Goal: Information Seeking & Learning: Check status

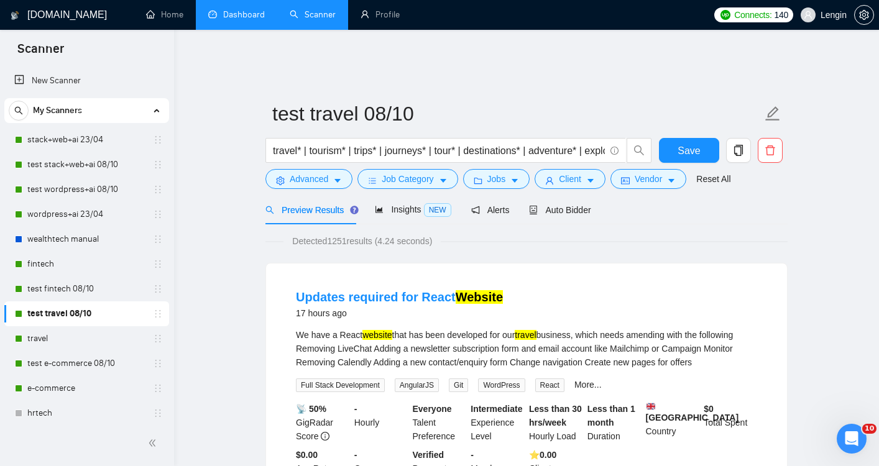
click at [247, 20] on link "Dashboard" at bounding box center [236, 14] width 57 height 11
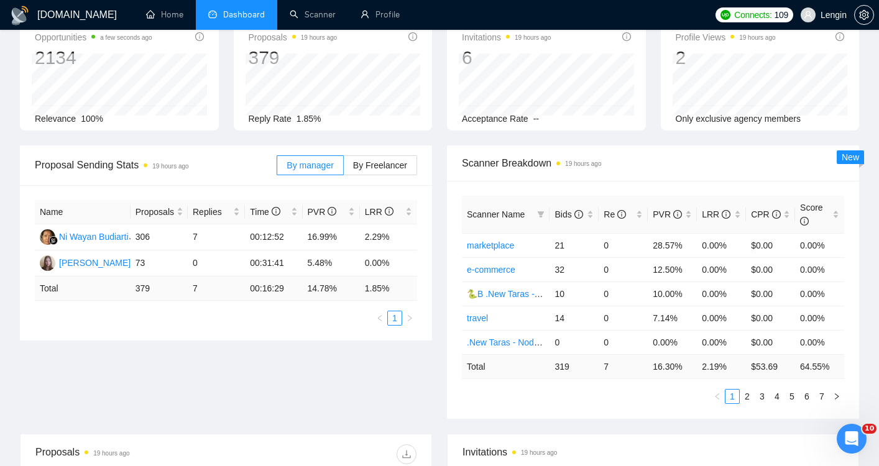
scroll to position [87, 0]
click at [590, 207] on div "Bids" at bounding box center [573, 214] width 39 height 14
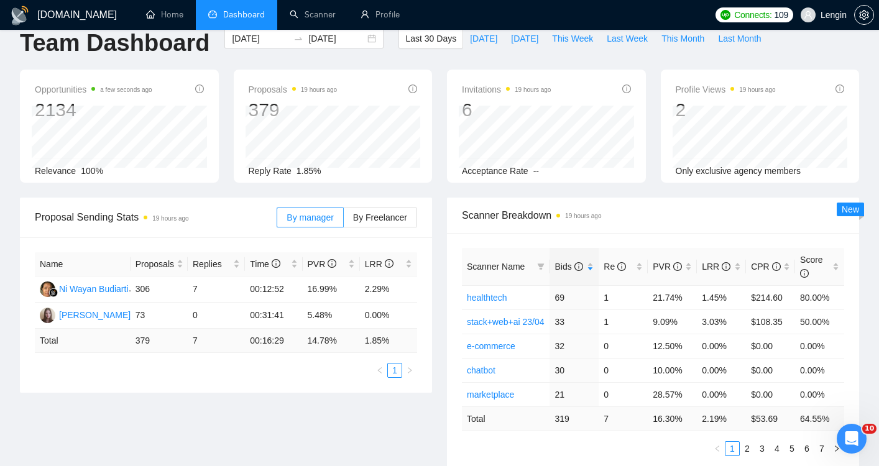
scroll to position [0, 0]
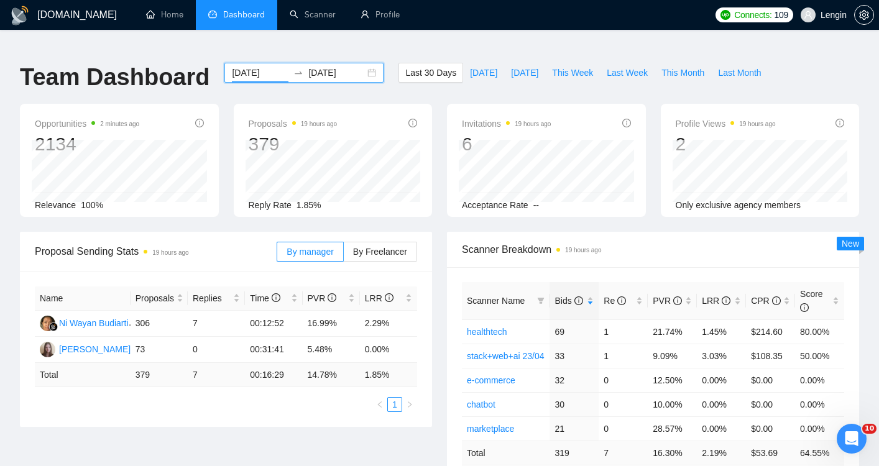
click at [253, 66] on input "[DATE]" at bounding box center [260, 73] width 57 height 14
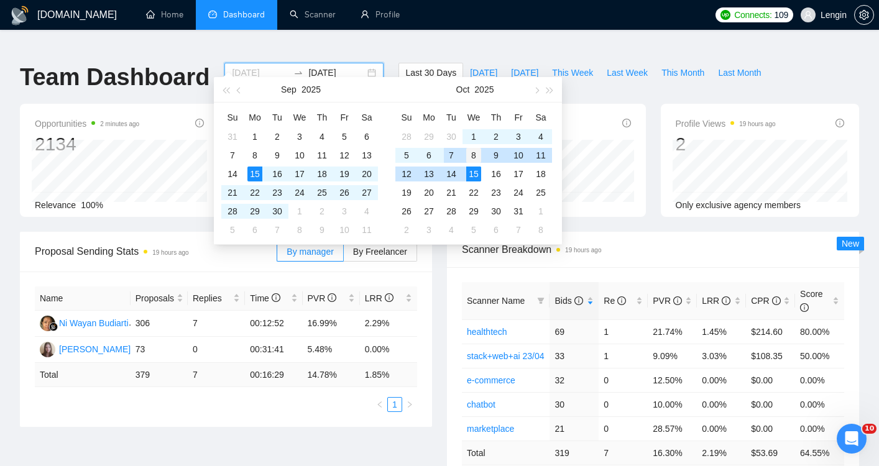
type input "[DATE]"
click at [469, 157] on div "8" at bounding box center [473, 155] width 15 height 15
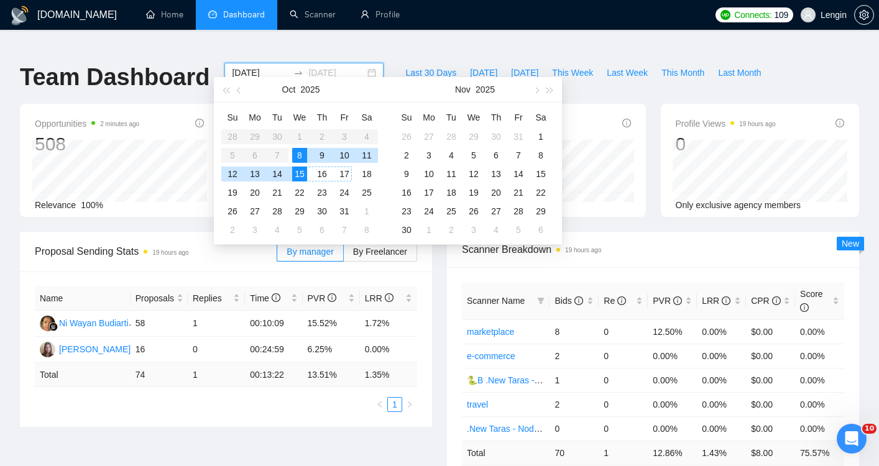
type input "[DATE]"
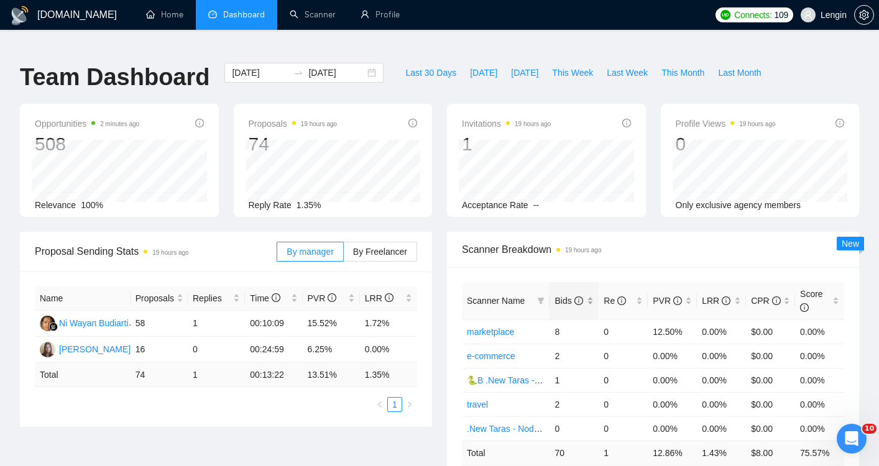
click at [589, 294] on div "Bids" at bounding box center [573, 301] width 39 height 14
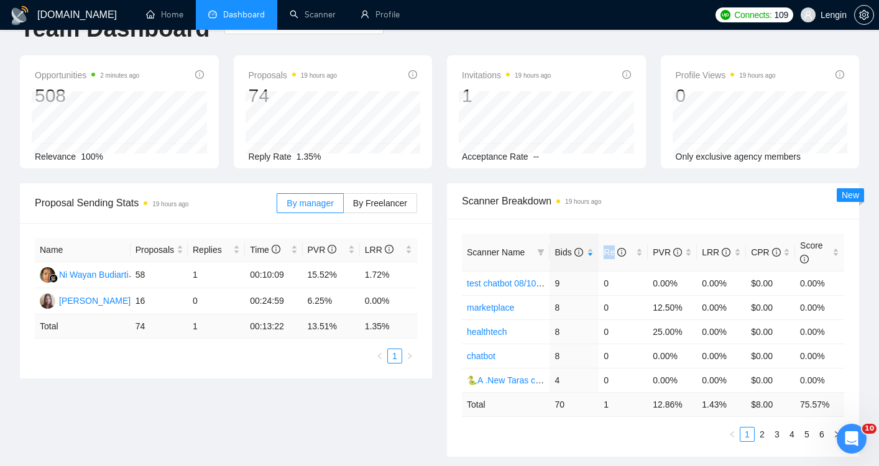
scroll to position [51, 0]
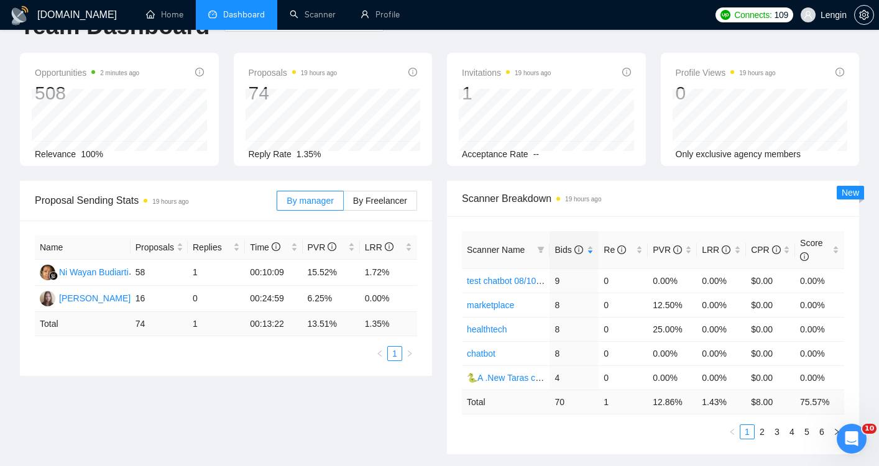
click at [451, 269] on div "Scanner Name Bids Re PVR LRR CPR Score test chatbot 08/10 bid in range 9 0 0.00…" at bounding box center [653, 335] width 412 height 238
click at [762, 425] on link "2" at bounding box center [762, 432] width 14 height 14
click at [747, 425] on link "1" at bounding box center [747, 432] width 14 height 14
click at [763, 425] on link "2" at bounding box center [762, 432] width 14 height 14
click at [748, 425] on link "1" at bounding box center [747, 432] width 14 height 14
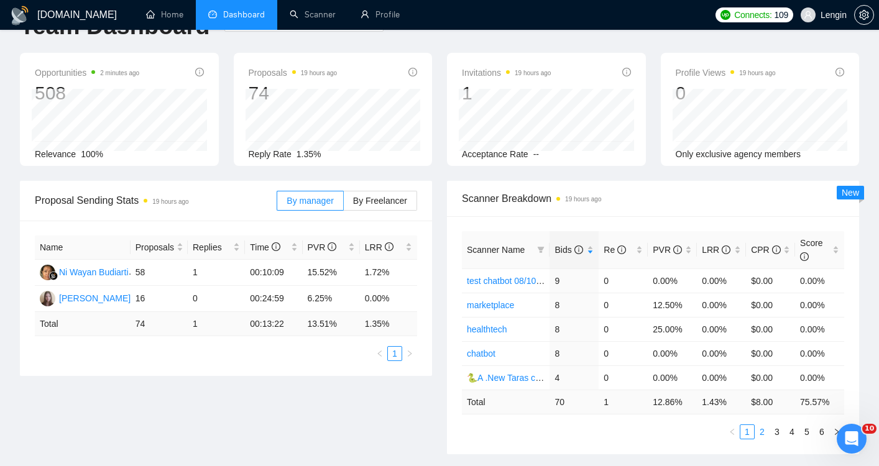
click at [764, 425] on link "2" at bounding box center [762, 432] width 14 height 14
click at [748, 425] on link "1" at bounding box center [747, 432] width 14 height 14
click at [763, 425] on link "2" at bounding box center [762, 432] width 14 height 14
click at [744, 425] on link "1" at bounding box center [747, 432] width 14 height 14
click at [765, 425] on link "2" at bounding box center [762, 432] width 14 height 14
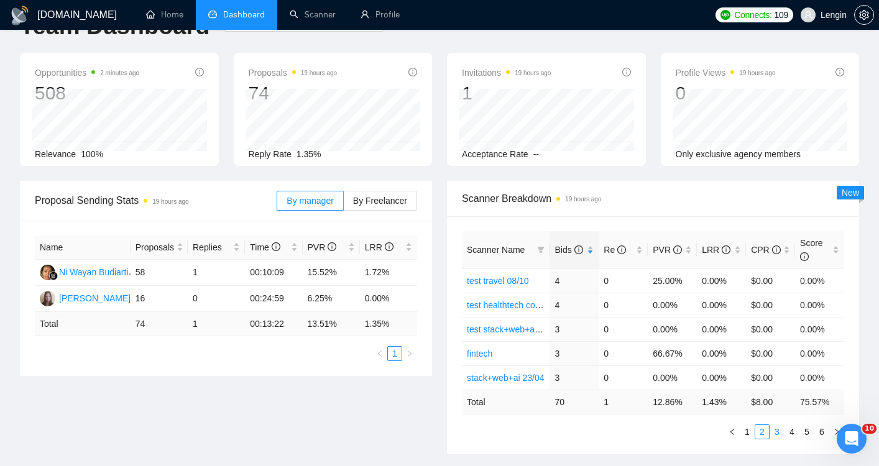
click at [770, 425] on link "3" at bounding box center [777, 432] width 14 height 14
click at [757, 425] on link "2" at bounding box center [762, 432] width 14 height 14
click at [748, 425] on link "1" at bounding box center [747, 432] width 14 height 14
click at [759, 425] on link "2" at bounding box center [762, 432] width 14 height 14
click at [746, 425] on link "1" at bounding box center [747, 432] width 14 height 14
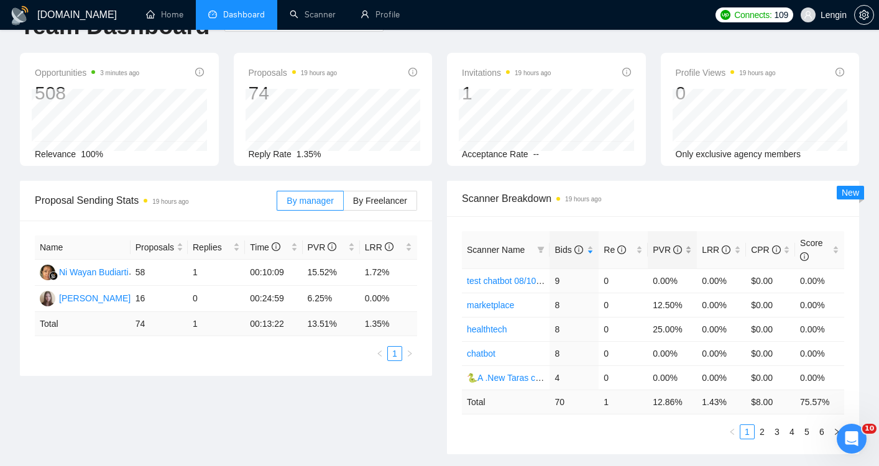
click at [687, 243] on div "PVR" at bounding box center [672, 250] width 39 height 14
click at [688, 243] on div "PVR" at bounding box center [672, 250] width 39 height 14
click at [687, 243] on div "PVR" at bounding box center [672, 250] width 39 height 14
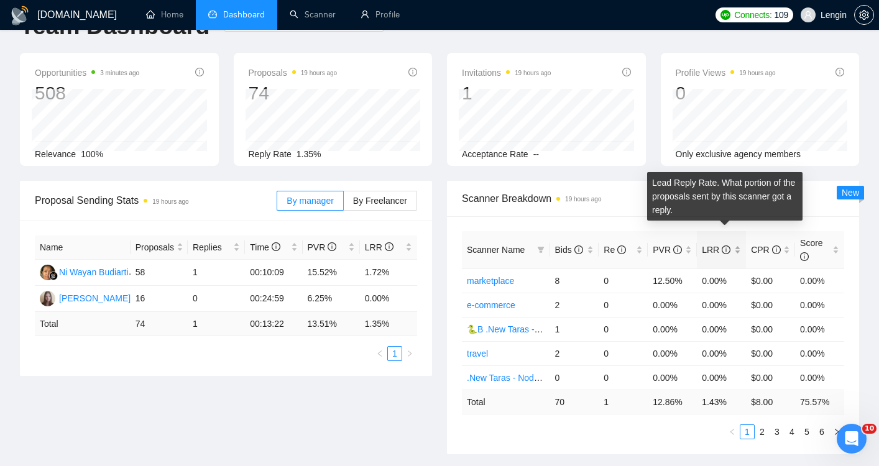
click at [735, 243] on div "LRR" at bounding box center [721, 250] width 39 height 14
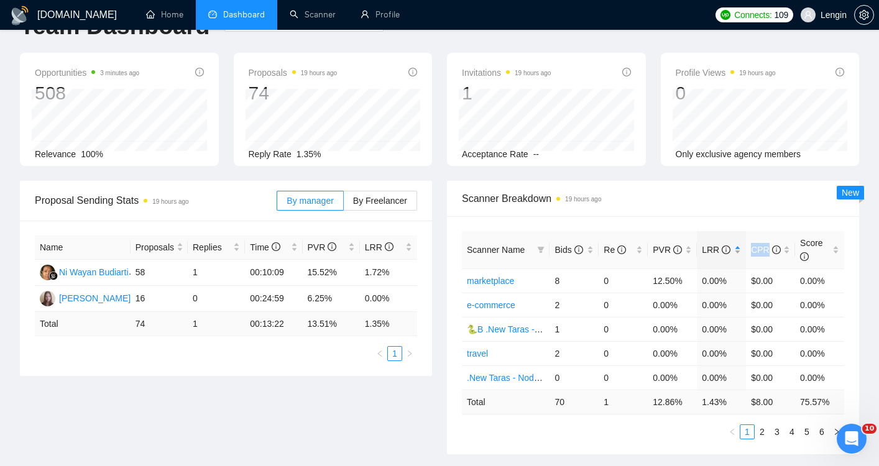
click at [735, 243] on div "LRR" at bounding box center [721, 250] width 39 height 14
click at [738, 243] on div "LRR" at bounding box center [721, 250] width 39 height 14
click at [736, 243] on div "LRR" at bounding box center [721, 250] width 39 height 14
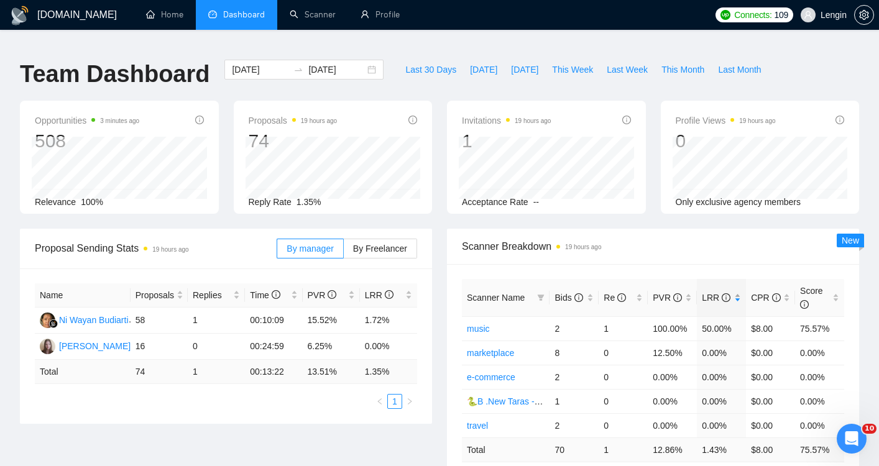
click at [738, 291] on div "LRR" at bounding box center [721, 298] width 39 height 14
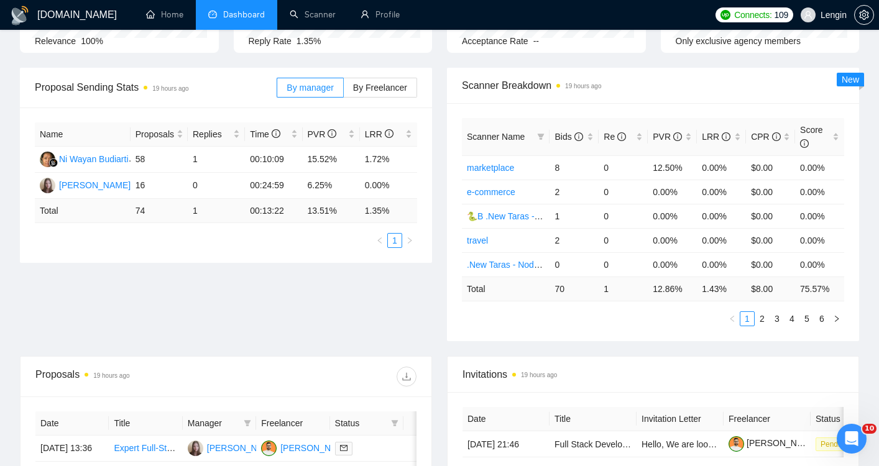
scroll to position [167, 0]
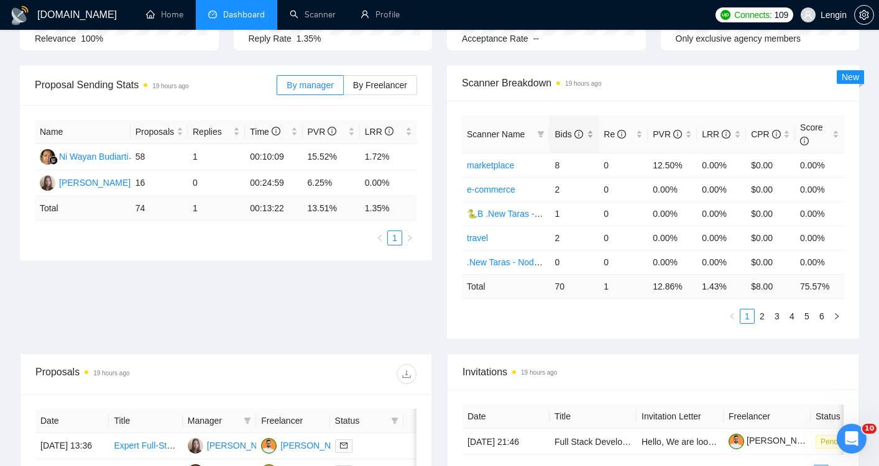
click at [590, 127] on div "Bids" at bounding box center [573, 134] width 39 height 14
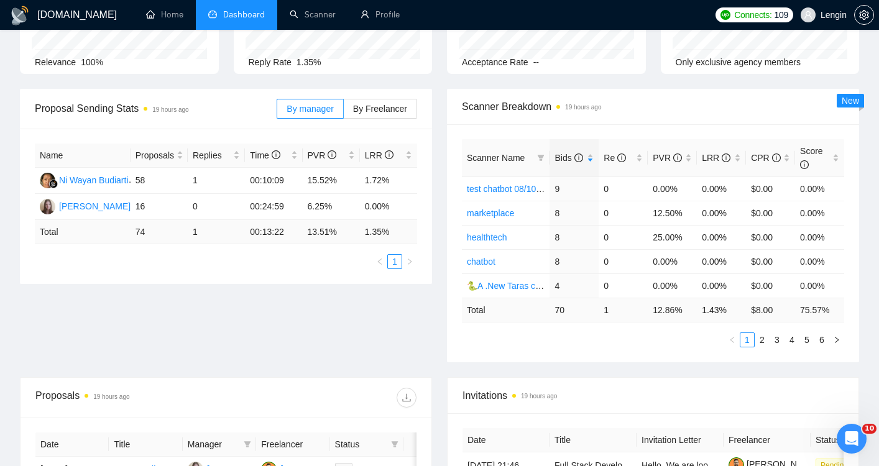
scroll to position [0, 0]
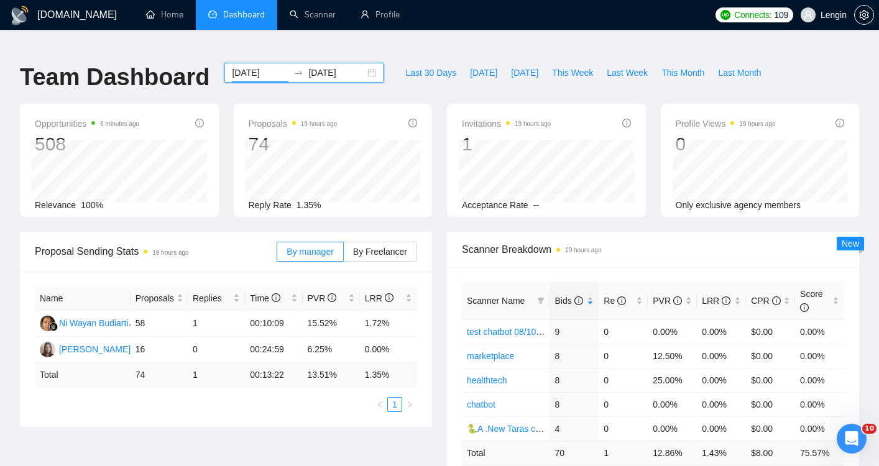
click at [245, 66] on input "[DATE]" at bounding box center [260, 73] width 57 height 14
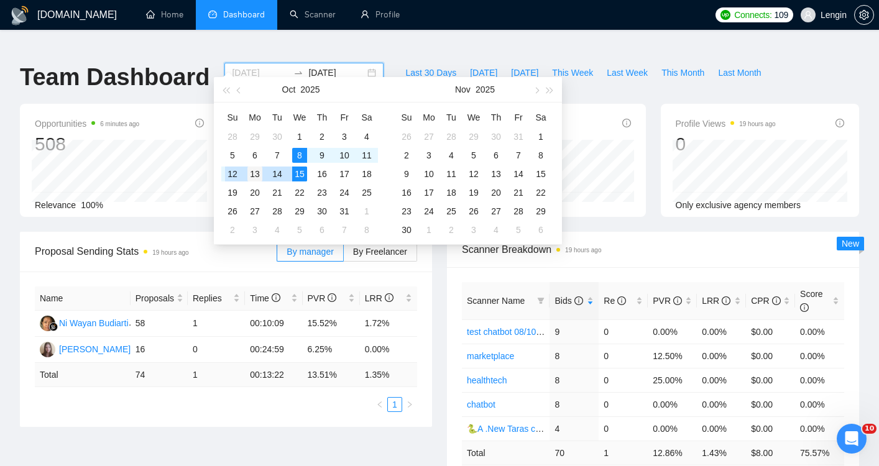
type input "[DATE]"
click at [250, 178] on div "13" at bounding box center [254, 174] width 15 height 15
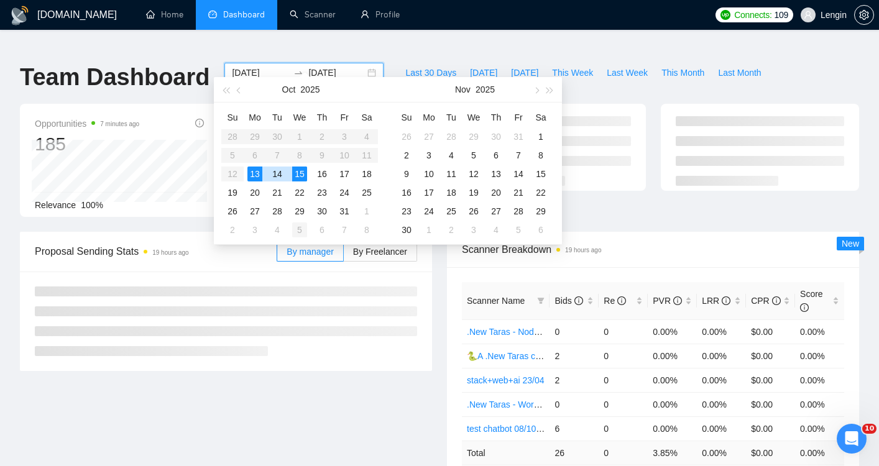
type input "[DATE]"
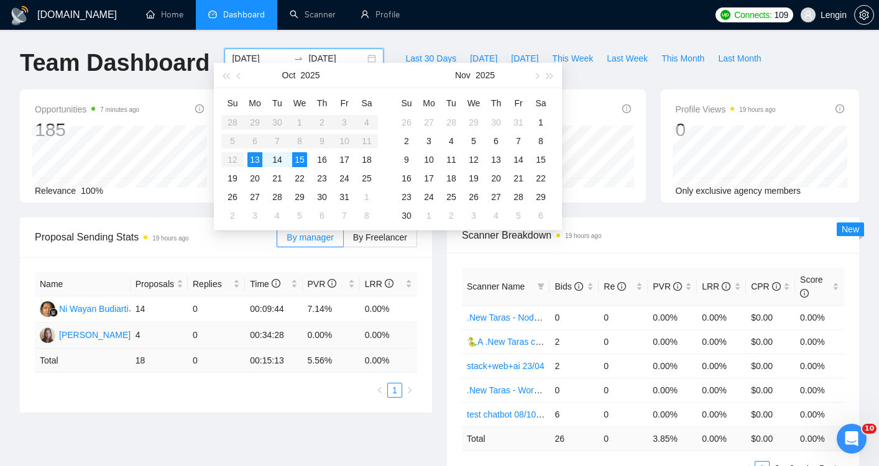
scroll to position [22, 0]
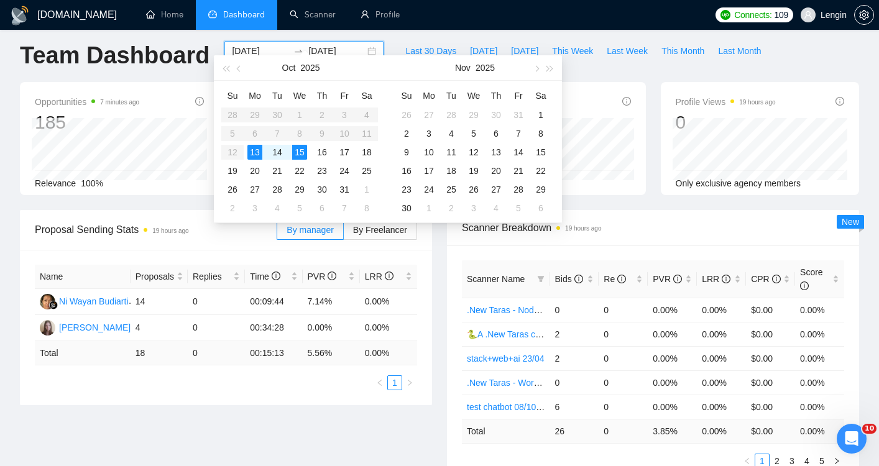
click at [314, 394] on div "Proposal Sending Stats 19 hours ago By manager By Freelancer Name Proposals Rep…" at bounding box center [439, 354] width 854 height 288
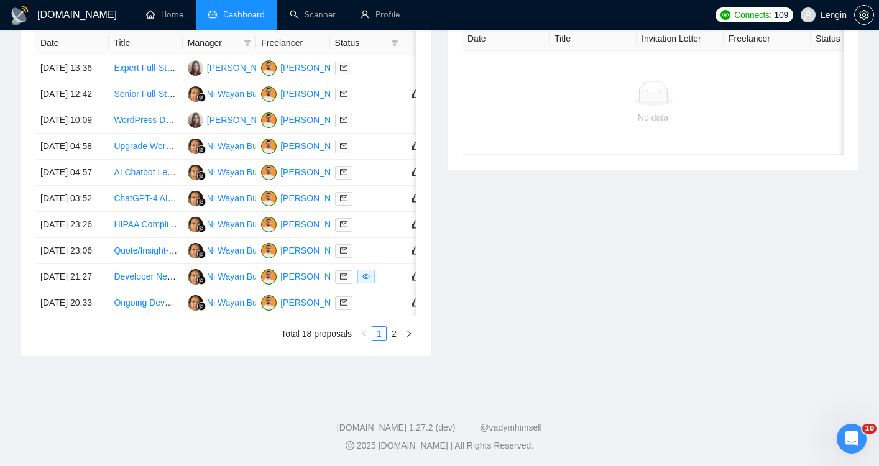
scroll to position [546, 0]
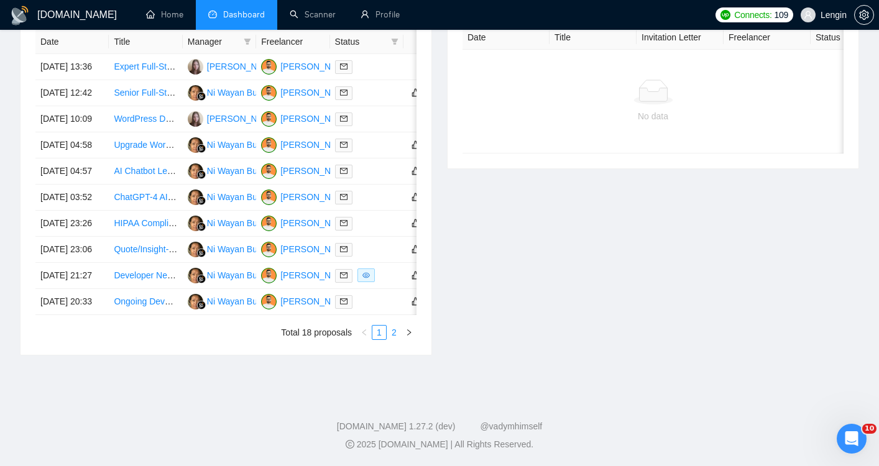
click at [393, 339] on link "2" at bounding box center [394, 333] width 14 height 14
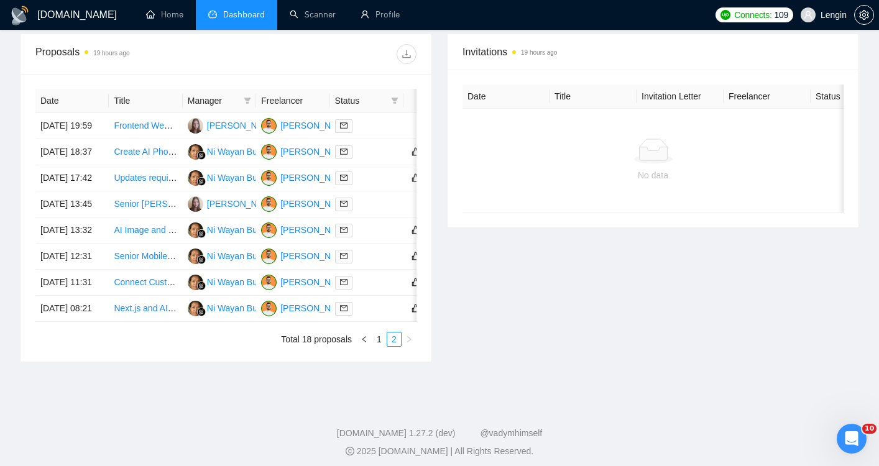
scroll to position [487, 0]
click at [378, 346] on link "1" at bounding box center [379, 339] width 14 height 14
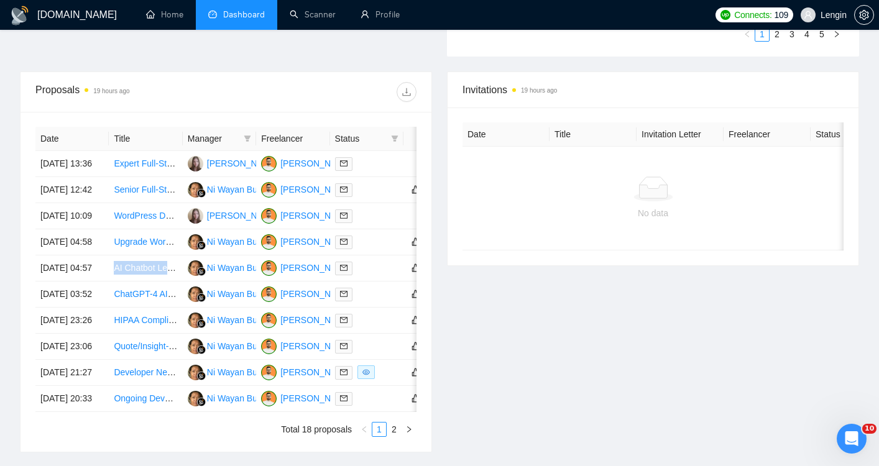
scroll to position [446, 0]
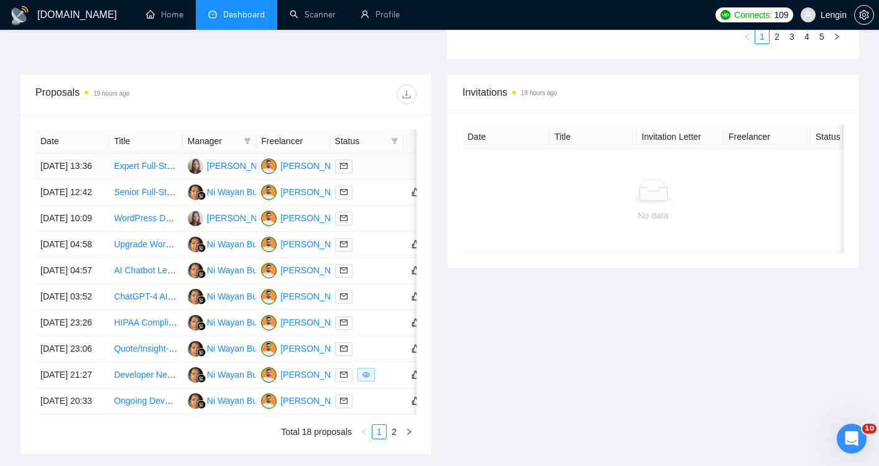
click at [80, 159] on td "[DATE] 13:36" at bounding box center [71, 167] width 73 height 26
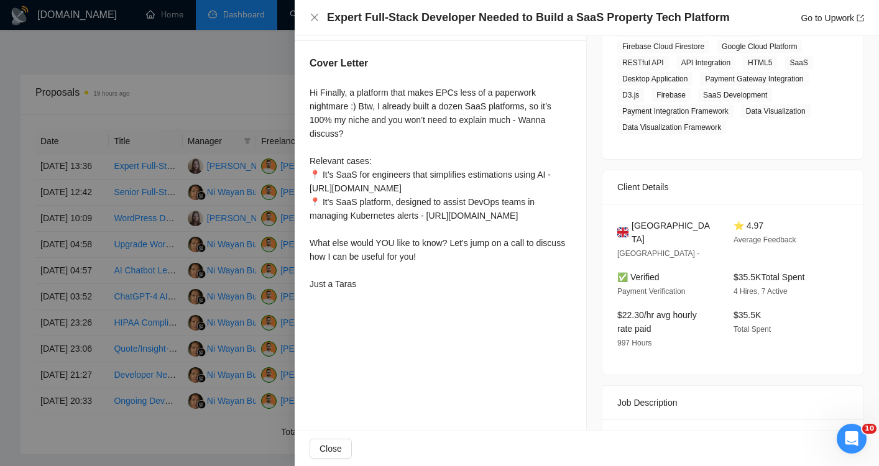
scroll to position [237, 0]
click at [62, 197] on div at bounding box center [439, 233] width 879 height 466
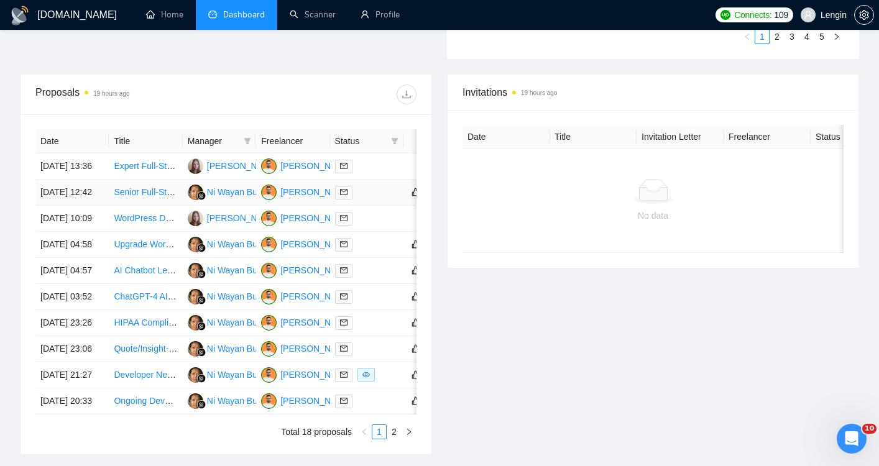
click at [65, 194] on td "[DATE] 12:42" at bounding box center [71, 193] width 73 height 26
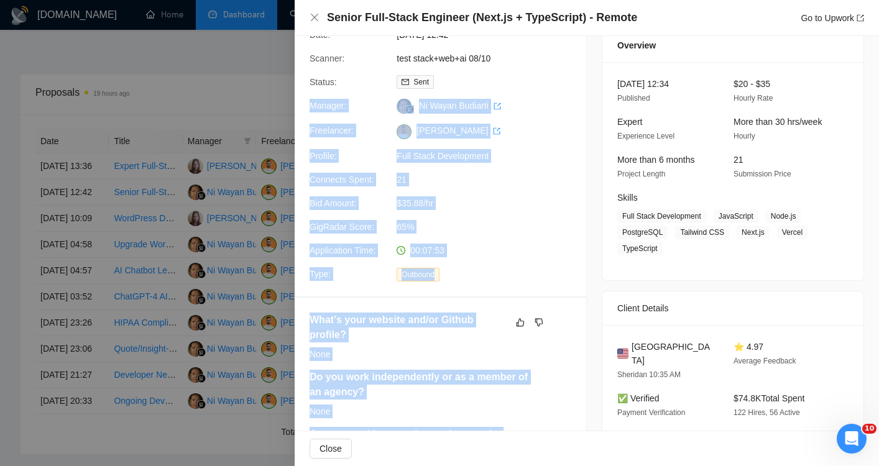
scroll to position [41, 0]
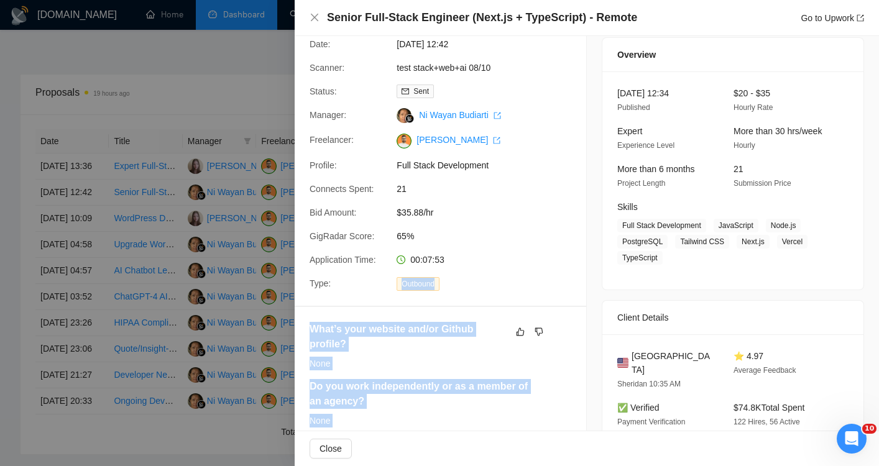
drag, startPoint x: 343, startPoint y: 346, endPoint x: 341, endPoint y: 300, distance: 46.1
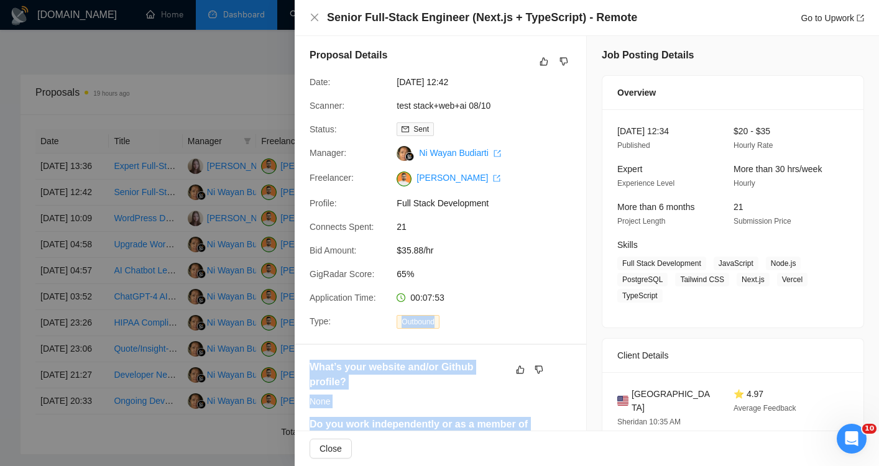
scroll to position [2, 0]
click at [411, 108] on link "test stack+web+ai 08/10" at bounding box center [444, 106] width 94 height 10
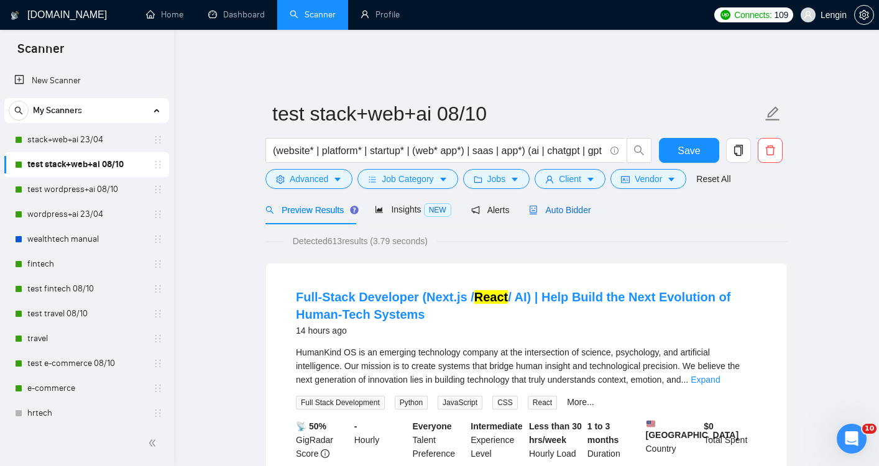
click at [561, 205] on span "Auto Bidder" at bounding box center [560, 210] width 62 height 10
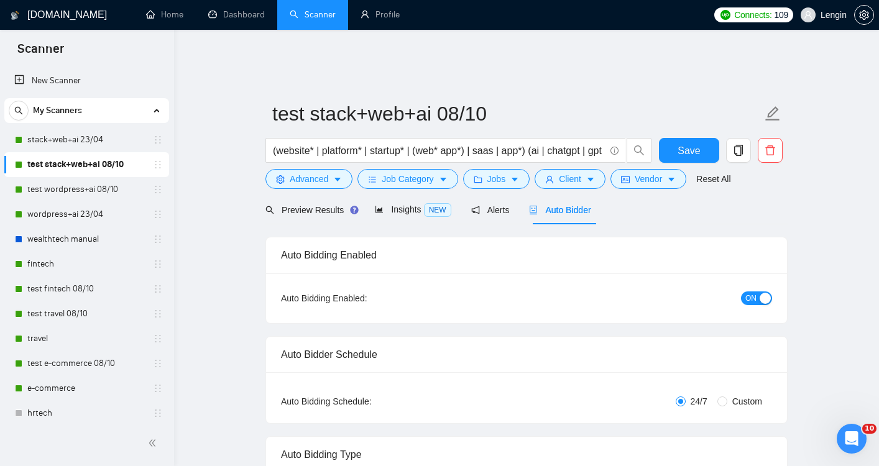
radio input "false"
radio input "true"
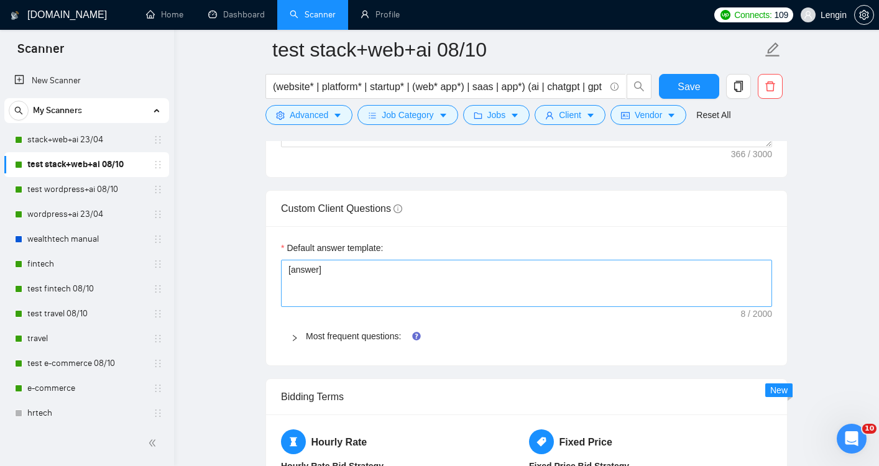
scroll to position [1983, 0]
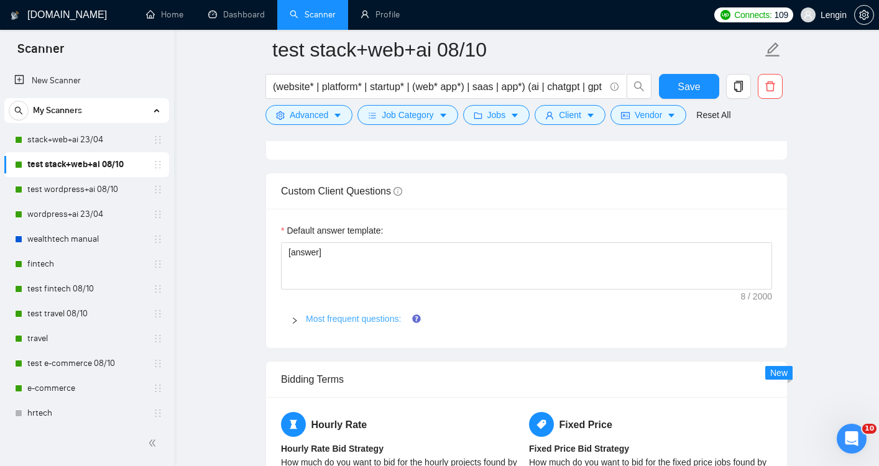
click at [354, 314] on link "Most frequent questions:" at bounding box center [353, 319] width 95 height 10
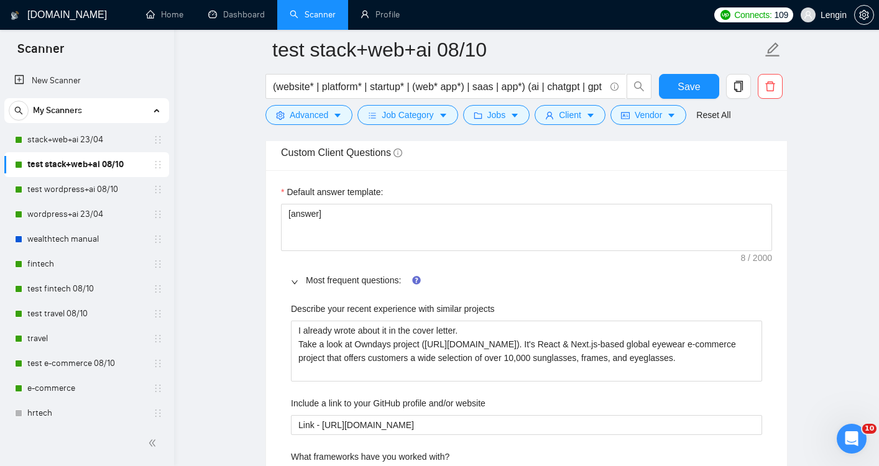
scroll to position [2020, 0]
click at [249, 16] on link "Dashboard" at bounding box center [236, 14] width 57 height 11
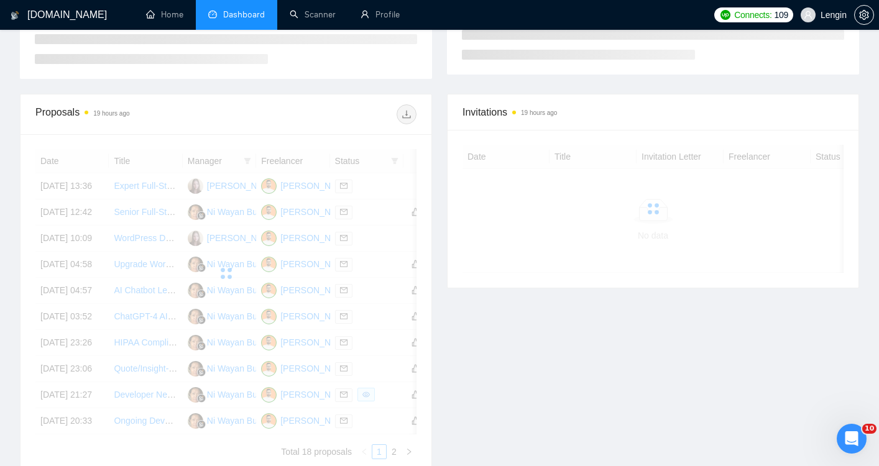
click at [78, 219] on div at bounding box center [225, 273] width 381 height 249
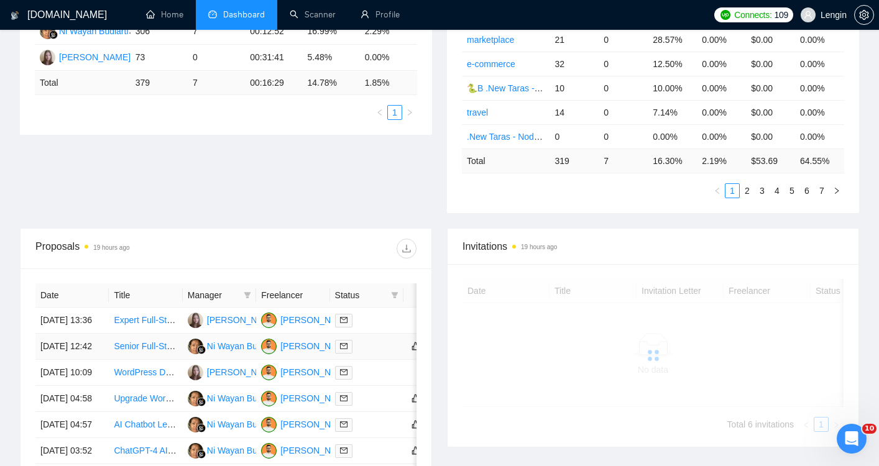
click at [72, 341] on td "[DATE] 12:42" at bounding box center [71, 347] width 73 height 26
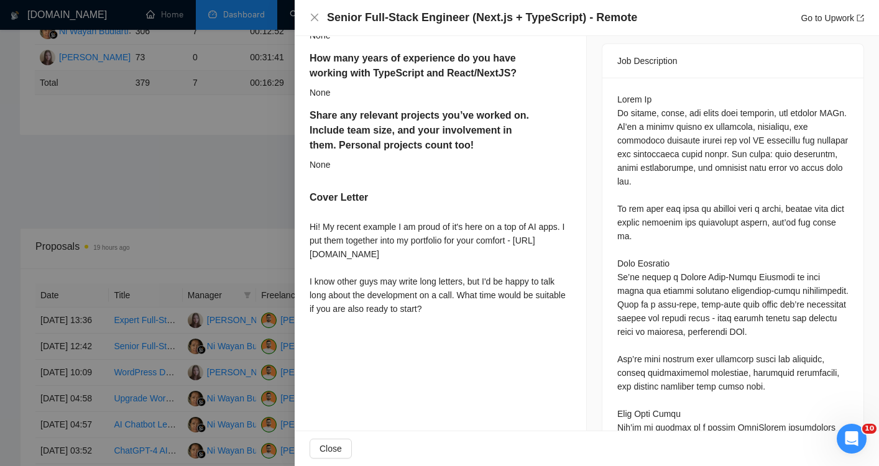
scroll to position [520, 0]
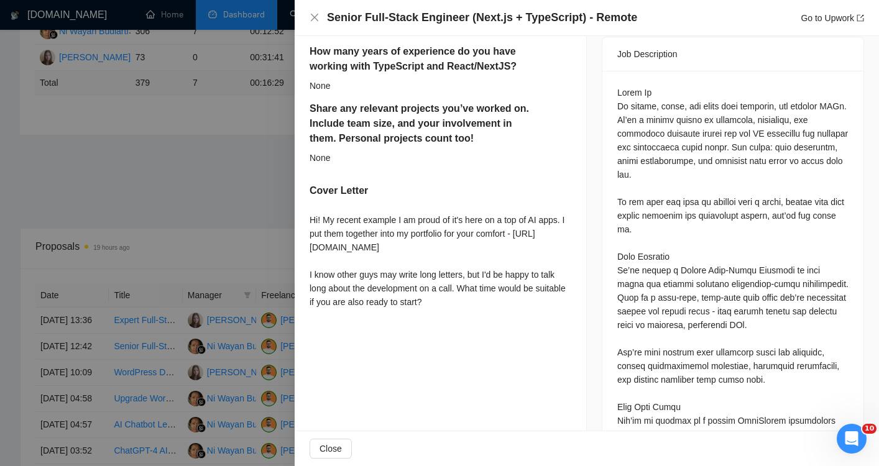
click at [192, 168] on div at bounding box center [439, 233] width 879 height 466
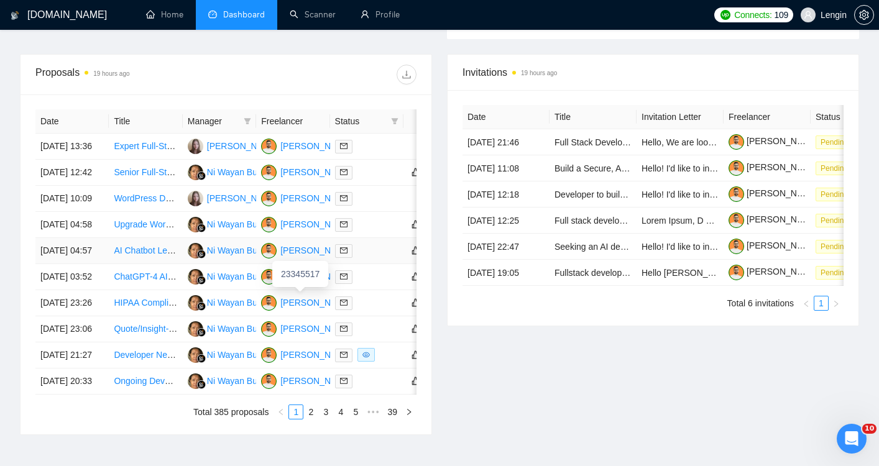
scroll to position [424, 0]
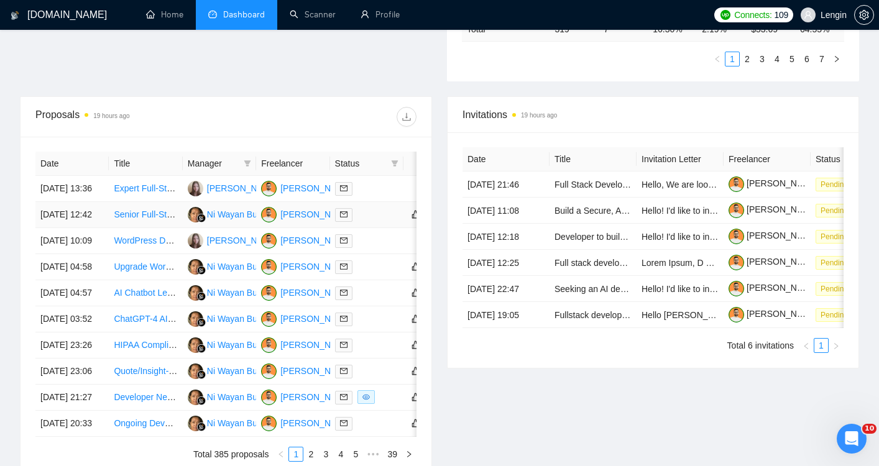
click at [75, 222] on td "[DATE] 12:42" at bounding box center [71, 215] width 73 height 26
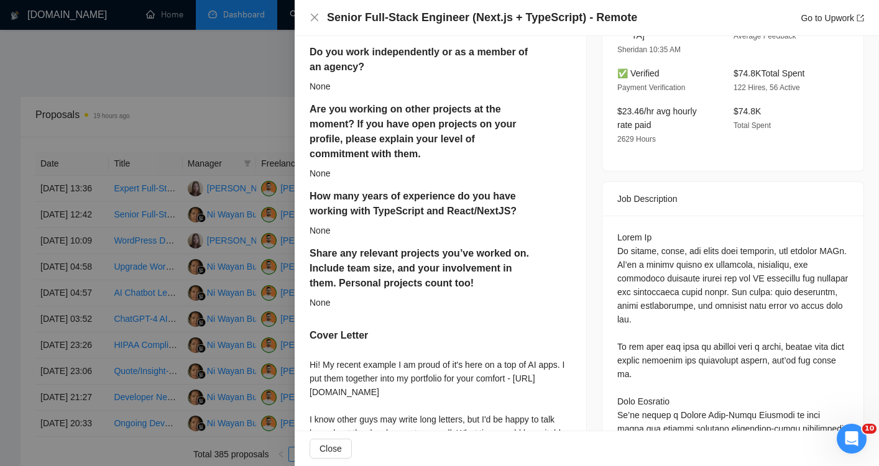
scroll to position [374, 0]
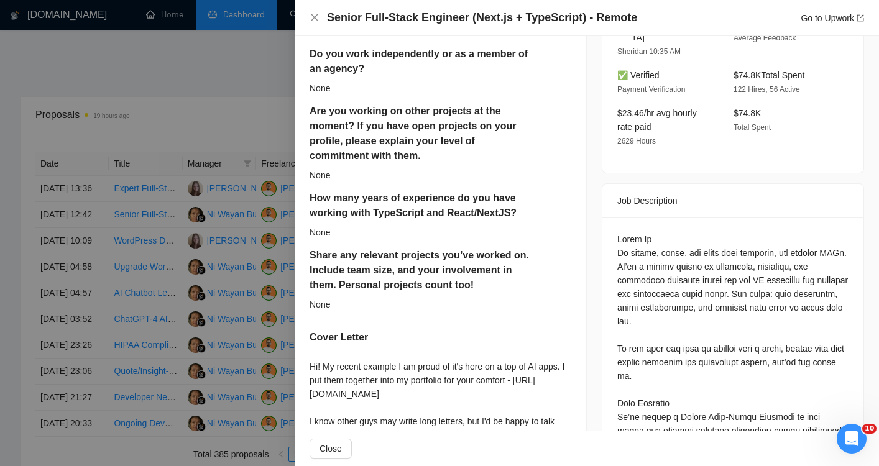
click at [82, 254] on div at bounding box center [439, 233] width 879 height 466
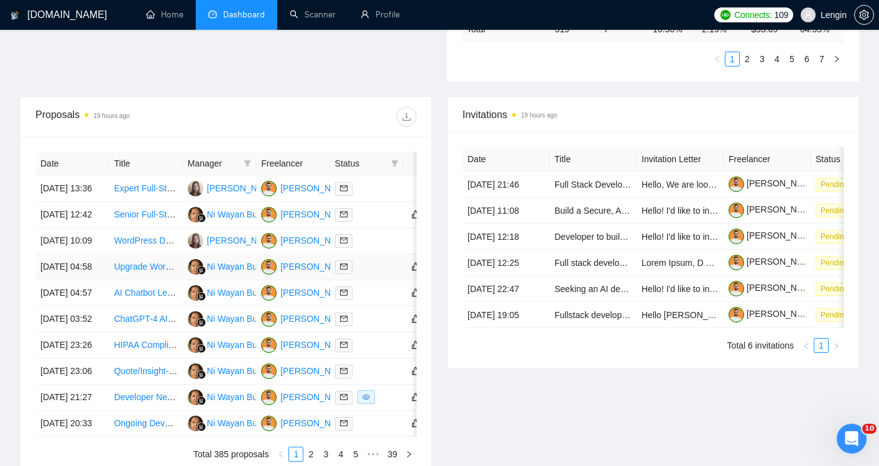
click at [86, 280] on td "[DATE] 04:58" at bounding box center [71, 267] width 73 height 26
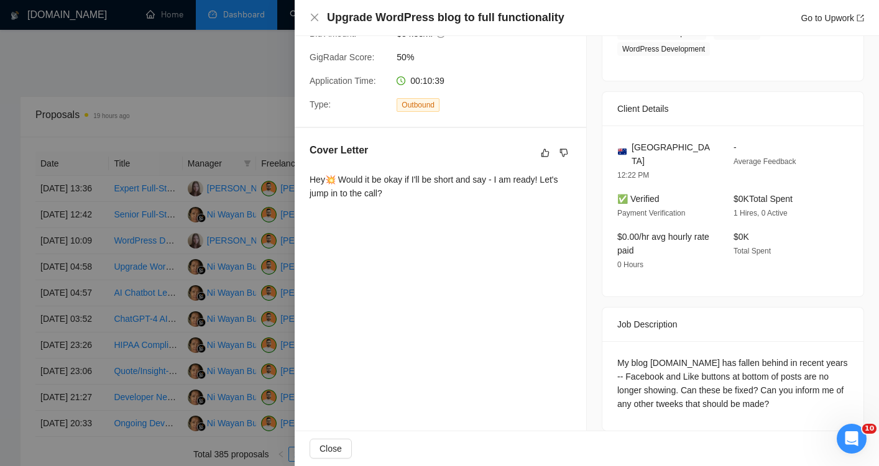
scroll to position [0, 0]
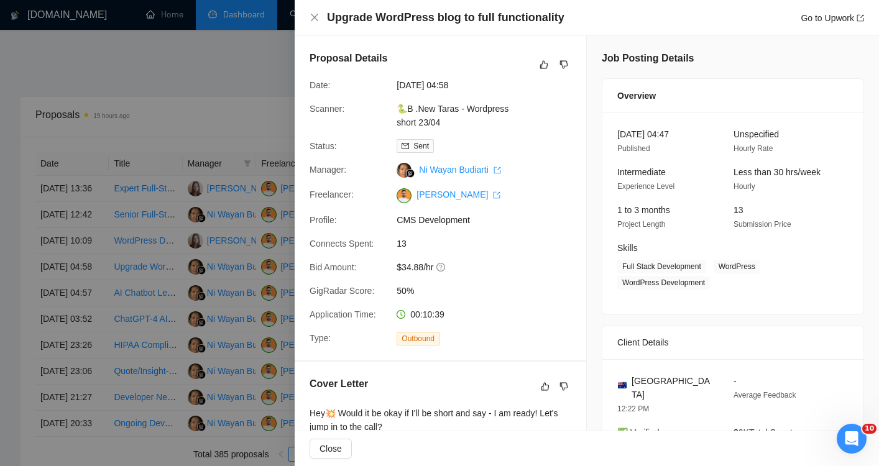
click at [85, 340] on div at bounding box center [439, 233] width 879 height 466
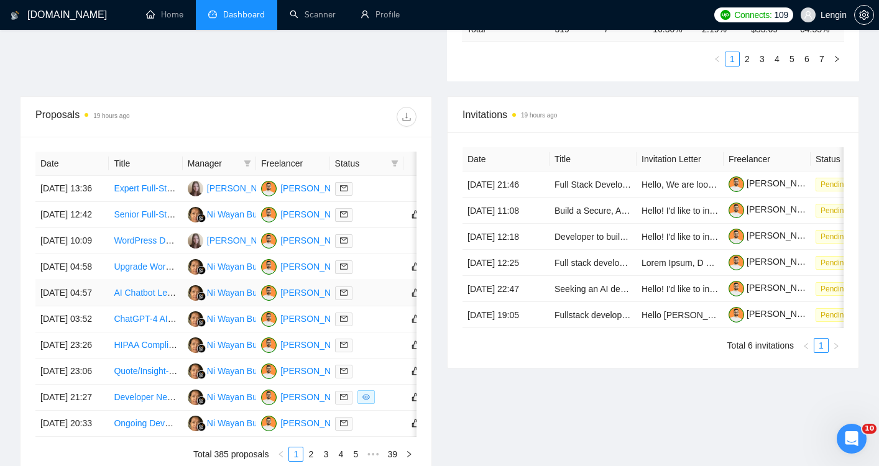
click at [66, 306] on td "[DATE] 04:57" at bounding box center [71, 293] width 73 height 26
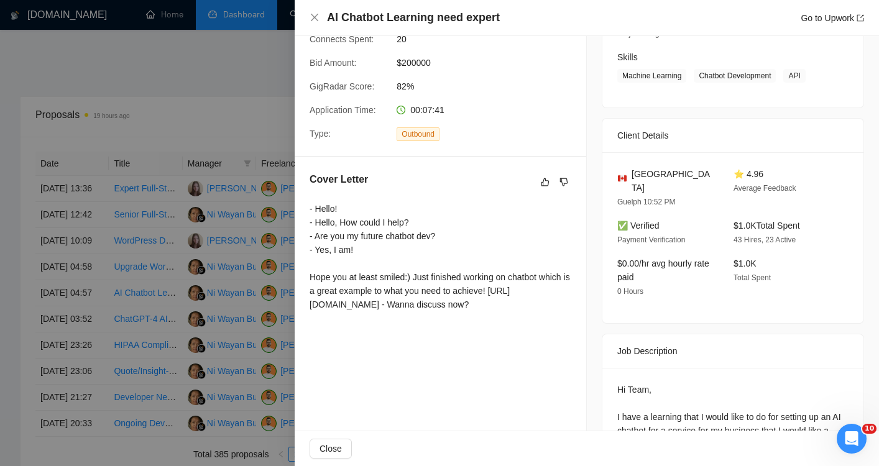
scroll to position [231, 0]
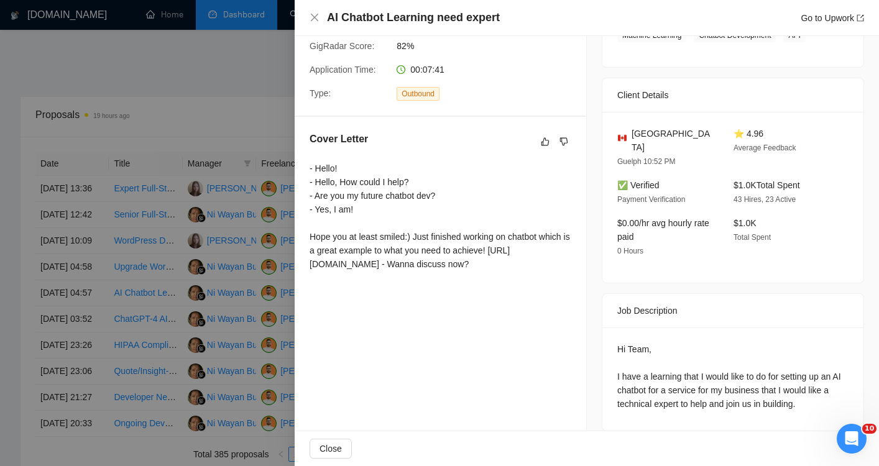
click at [93, 351] on div at bounding box center [439, 233] width 879 height 466
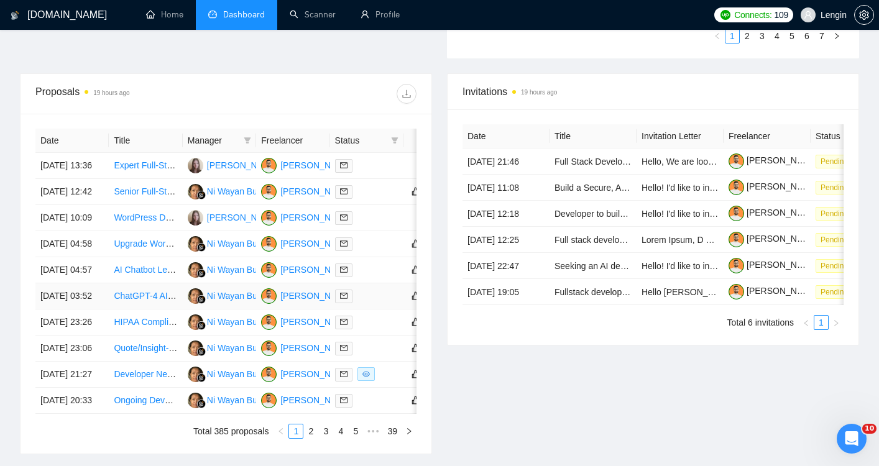
scroll to position [488, 0]
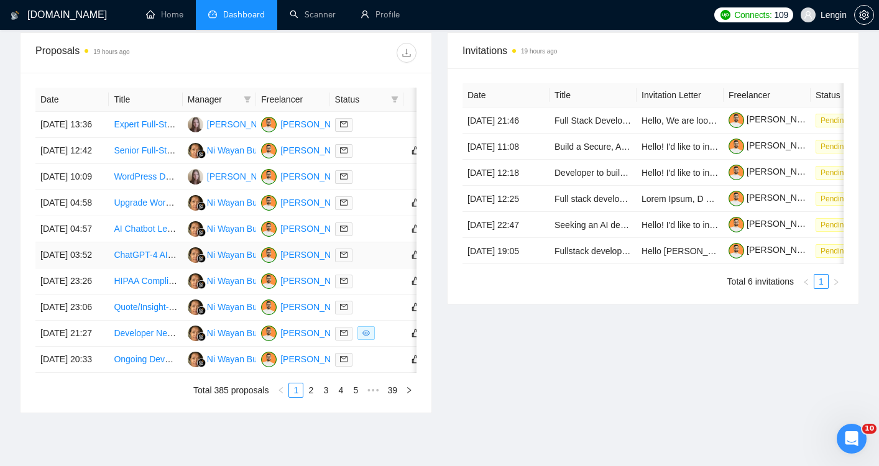
click at [68, 268] on td "[DATE] 03:52" at bounding box center [71, 255] width 73 height 26
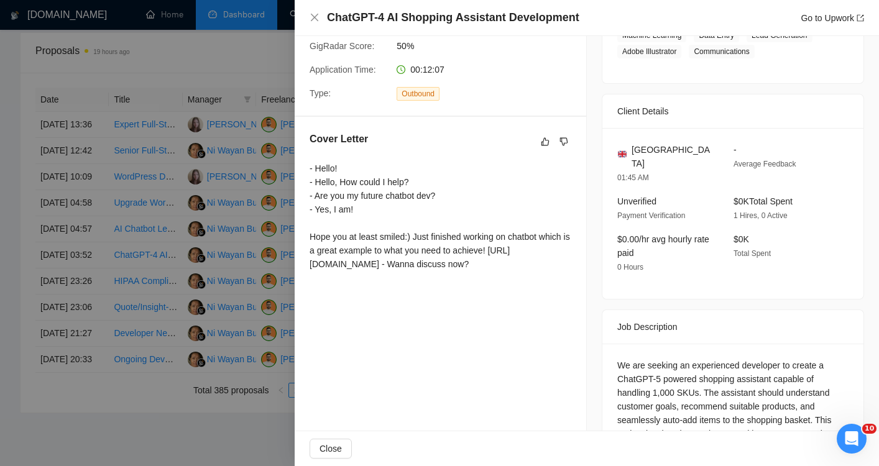
click at [76, 328] on div at bounding box center [439, 233] width 879 height 466
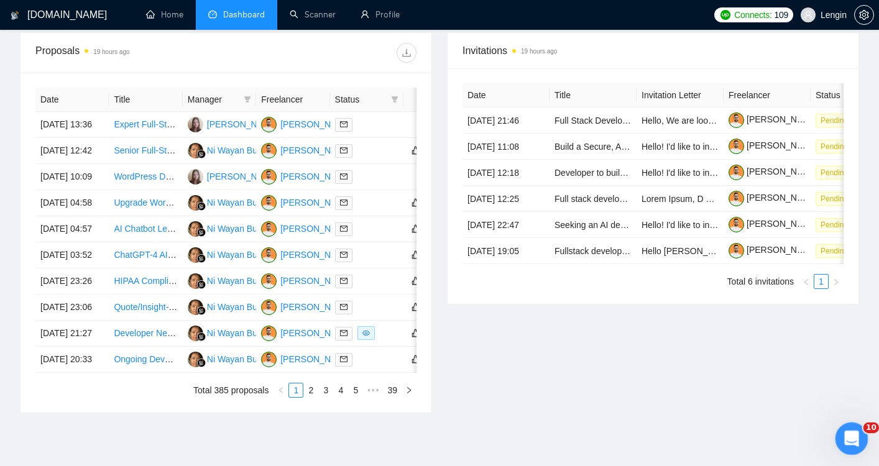
click at [845, 444] on div "Відкрити програму для спілкування Intercom" at bounding box center [849, 436] width 41 height 41
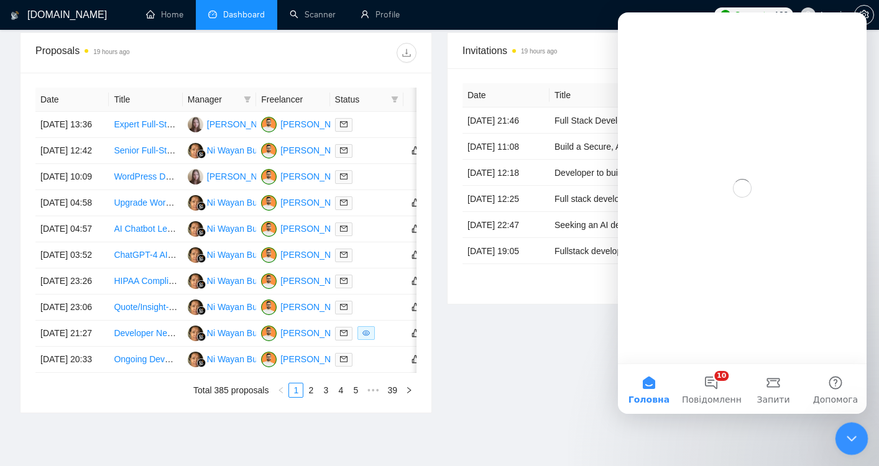
scroll to position [0, 0]
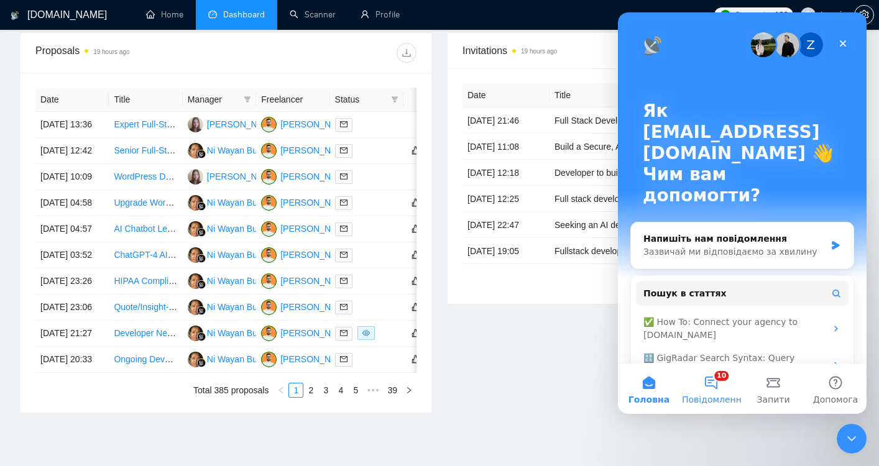
click at [713, 392] on button "10 Повідомлення" at bounding box center [711, 389] width 62 height 50
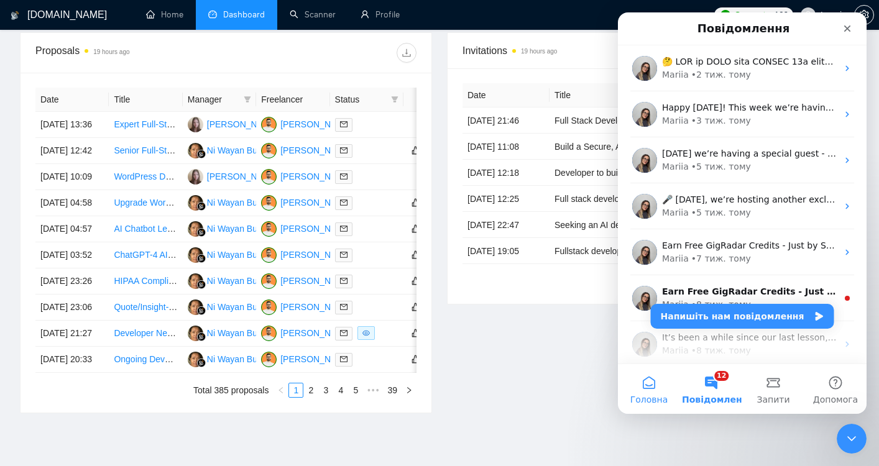
click at [653, 393] on button "Головна" at bounding box center [649, 389] width 62 height 50
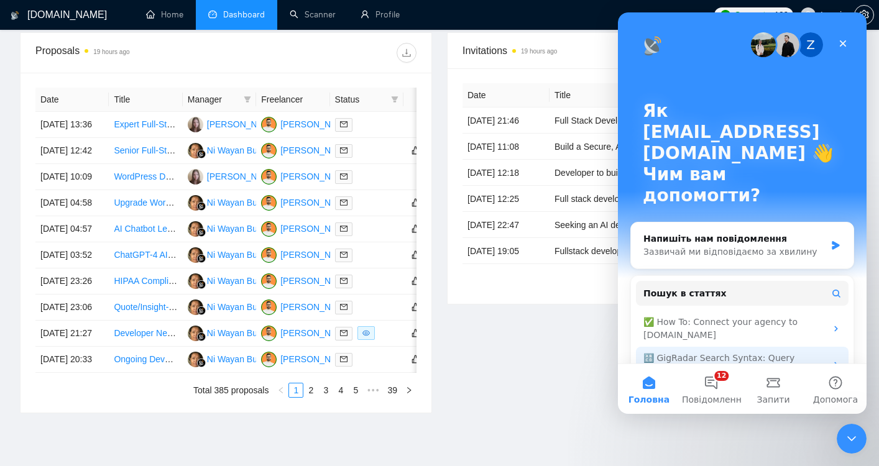
scroll to position [56, 0]
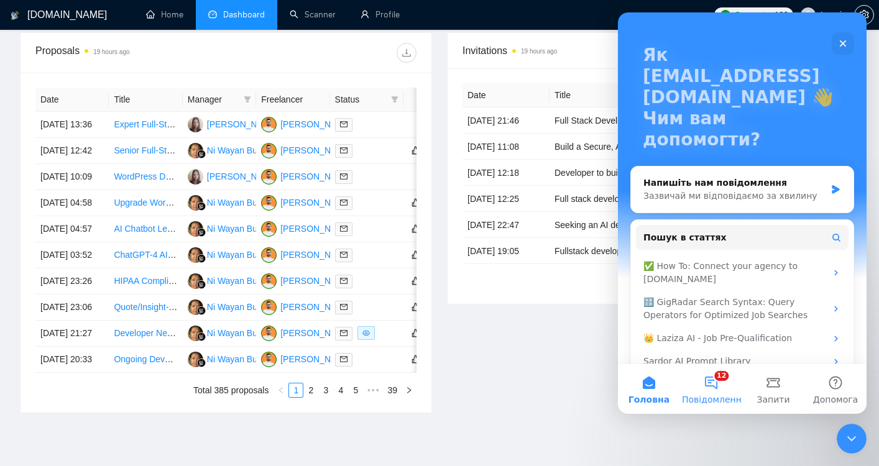
click at [721, 397] on span "Повідомлення" at bounding box center [714, 399] width 65 height 9
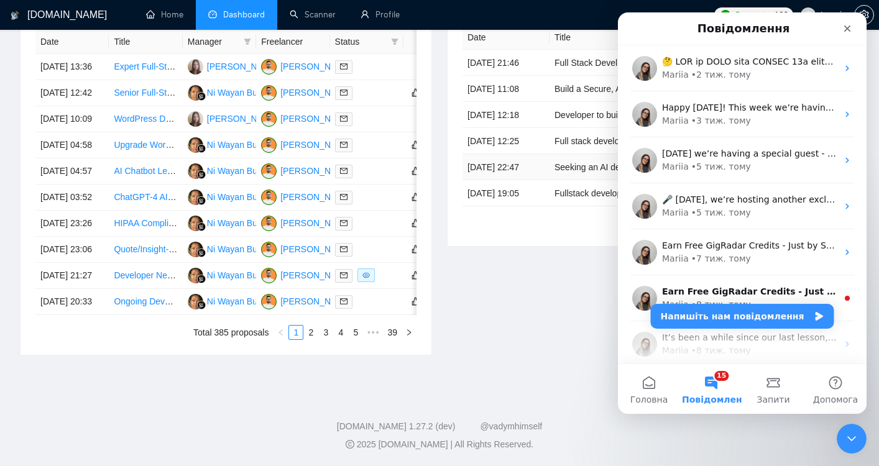
scroll to position [587, 0]
click at [96, 237] on td "[DATE] 23:26" at bounding box center [71, 224] width 73 height 26
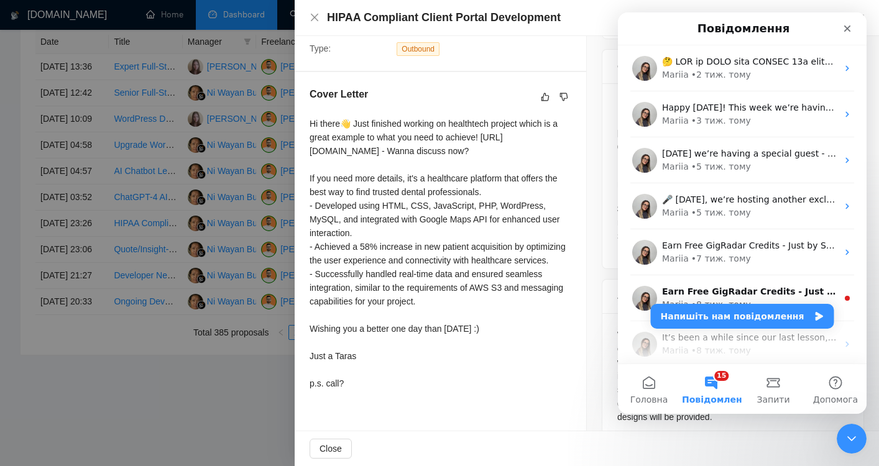
scroll to position [282, 0]
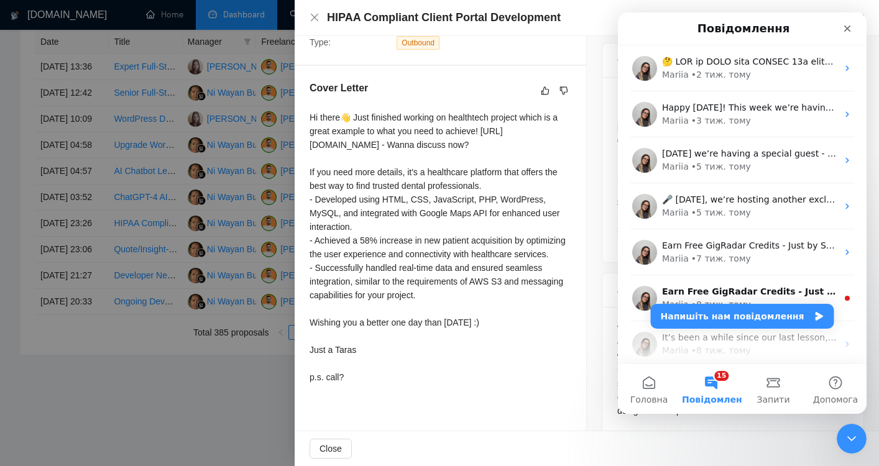
click at [2, 332] on div at bounding box center [439, 233] width 879 height 466
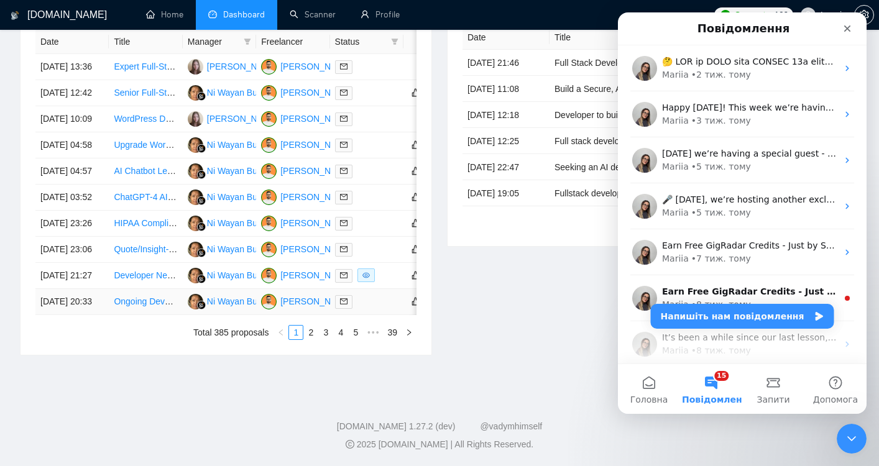
click at [80, 315] on td "[DATE] 20:33" at bounding box center [71, 302] width 73 height 26
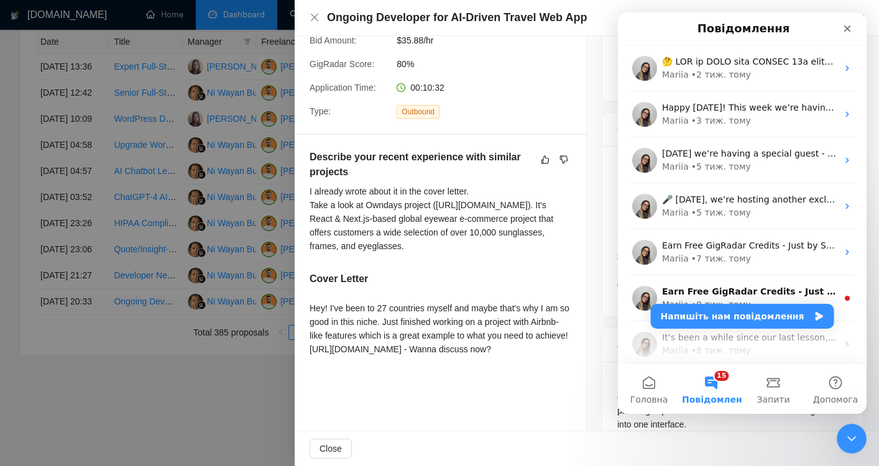
scroll to position [214, 0]
click at [49, 300] on div at bounding box center [439, 233] width 879 height 466
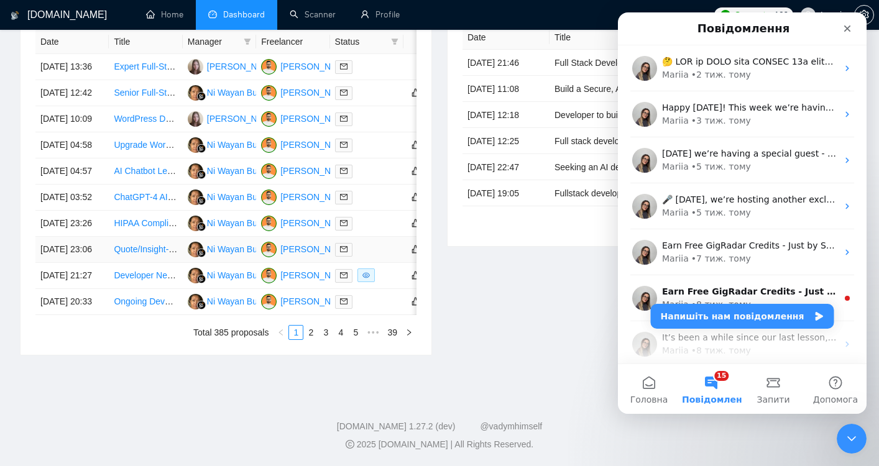
click at [69, 263] on td "[DATE] 23:06" at bounding box center [71, 250] width 73 height 26
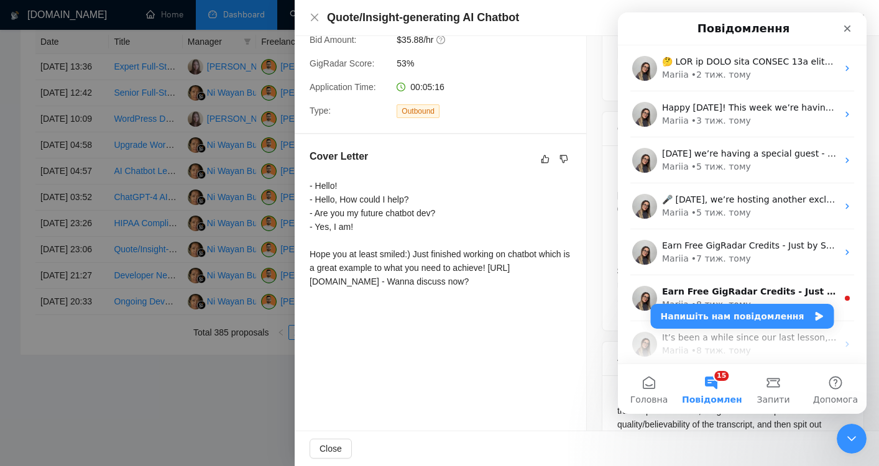
click at [48, 244] on div at bounding box center [439, 233] width 879 height 466
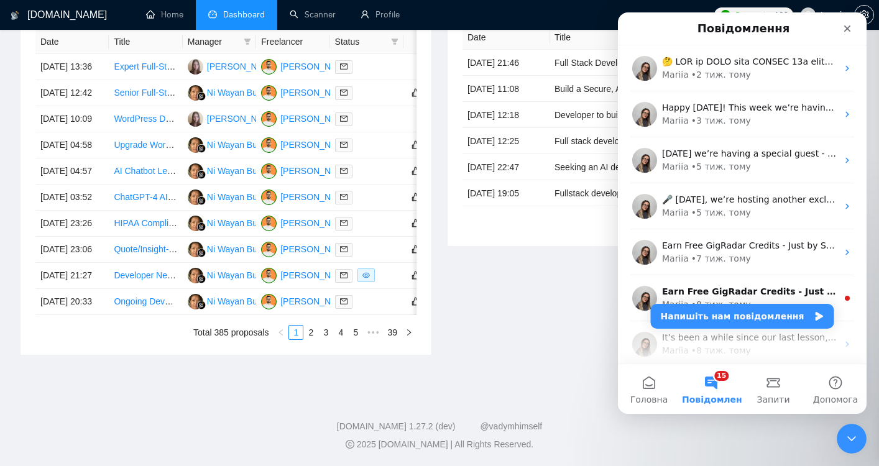
click at [62, 244] on div at bounding box center [439, 233] width 879 height 466
click at [71, 237] on td "[DATE] 23:26" at bounding box center [71, 224] width 73 height 26
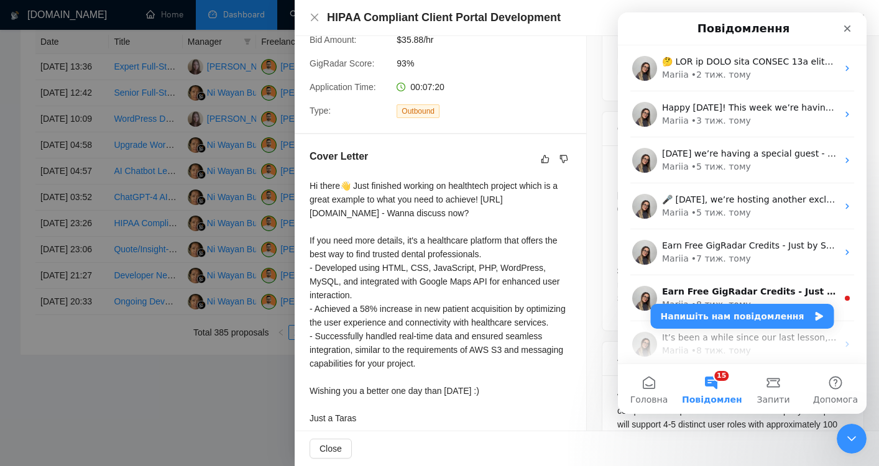
scroll to position [282, 0]
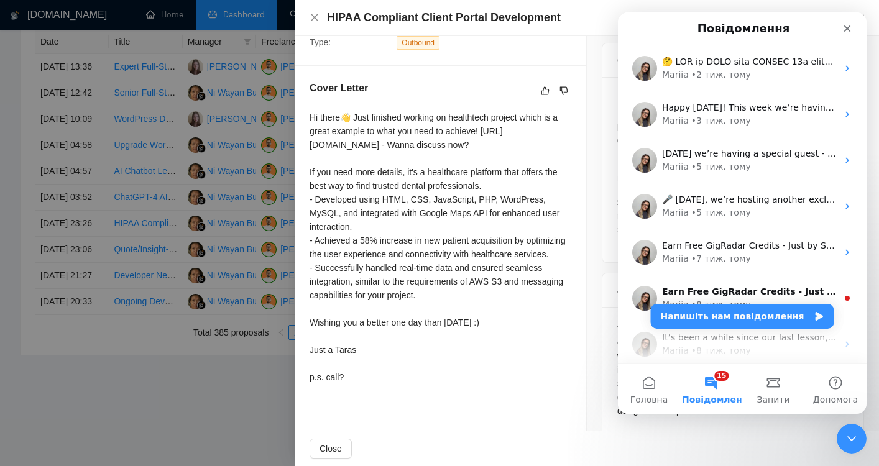
click at [65, 198] on div at bounding box center [439, 233] width 879 height 466
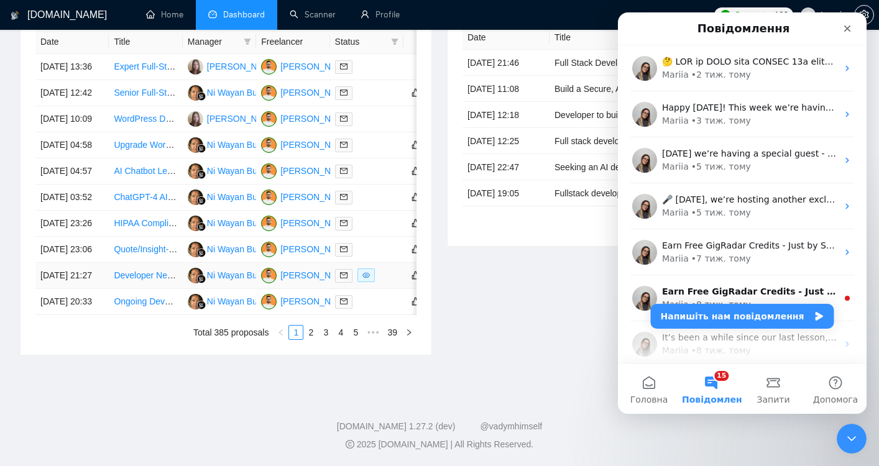
click at [68, 289] on td "[DATE] 21:27" at bounding box center [71, 276] width 73 height 26
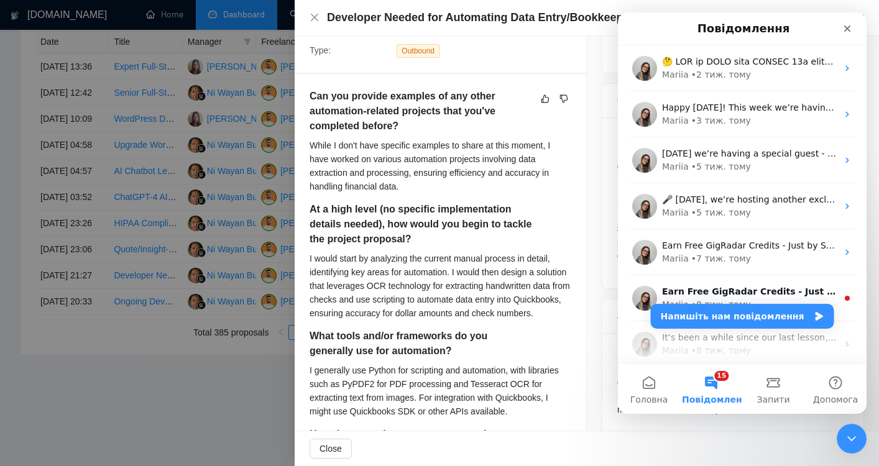
scroll to position [283, 0]
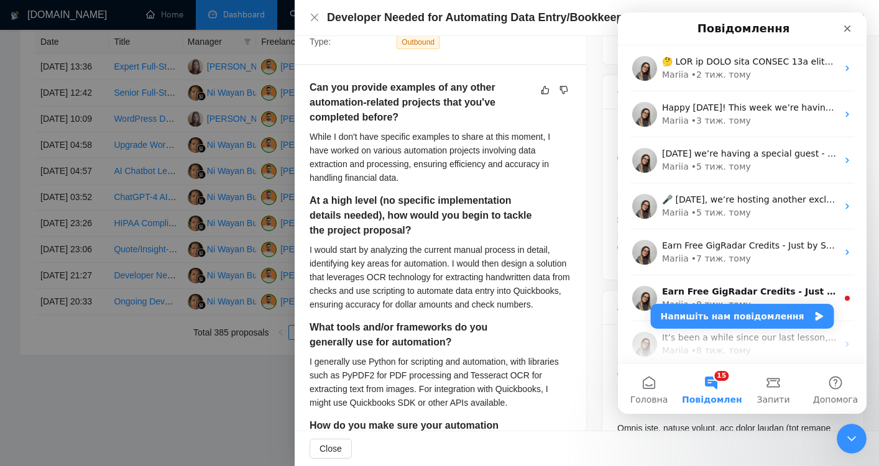
click at [119, 388] on div at bounding box center [439, 233] width 879 height 466
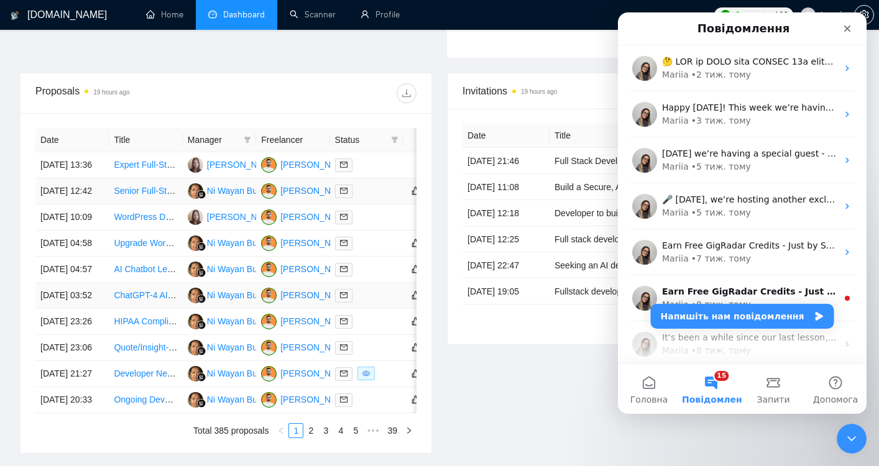
scroll to position [446, 0]
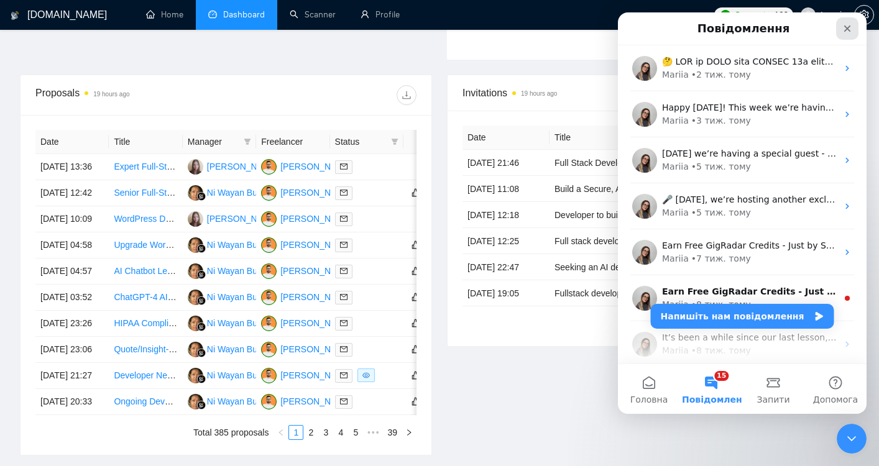
click at [845, 33] on icon "Закрити" at bounding box center [847, 29] width 10 height 10
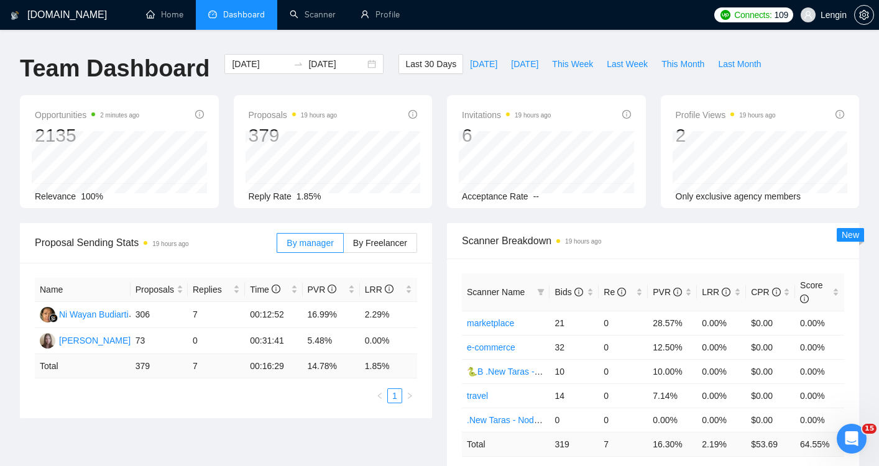
scroll to position [0, 0]
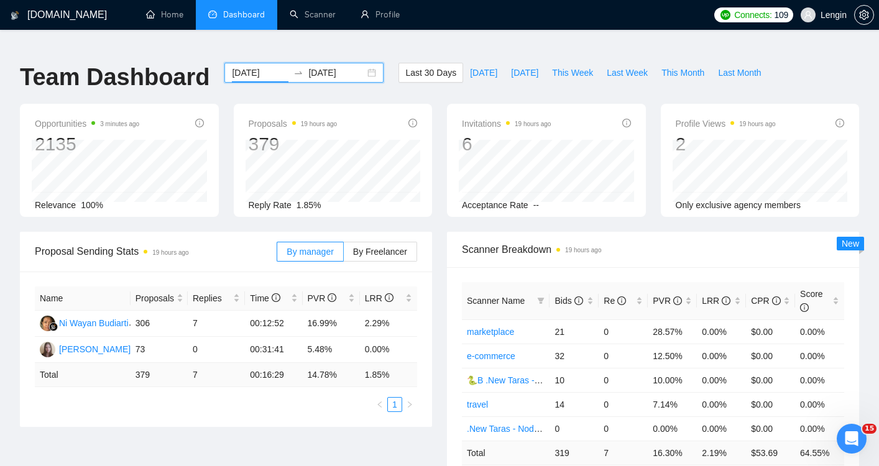
click at [249, 66] on input "[DATE]" at bounding box center [260, 73] width 57 height 14
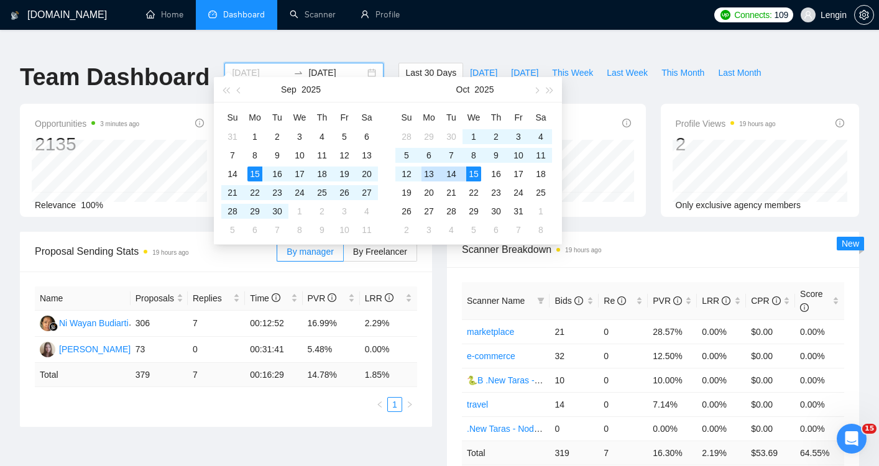
type input "[DATE]"
click at [429, 177] on div "13" at bounding box center [428, 174] width 15 height 15
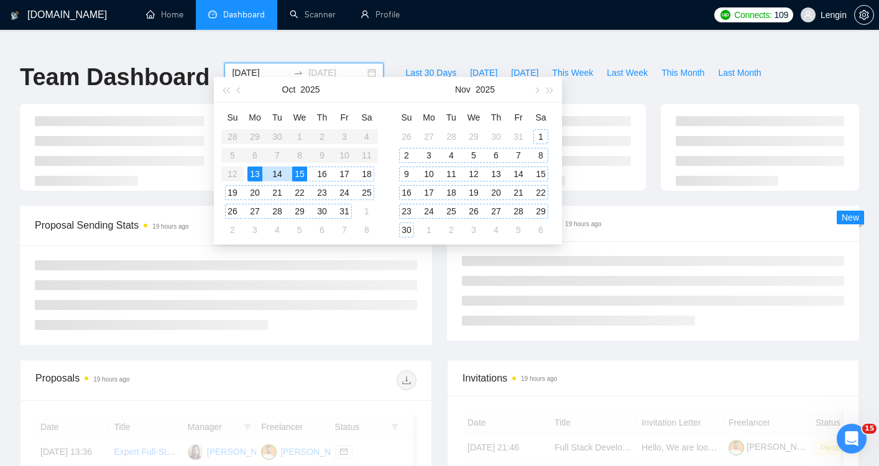
type input "[DATE]"
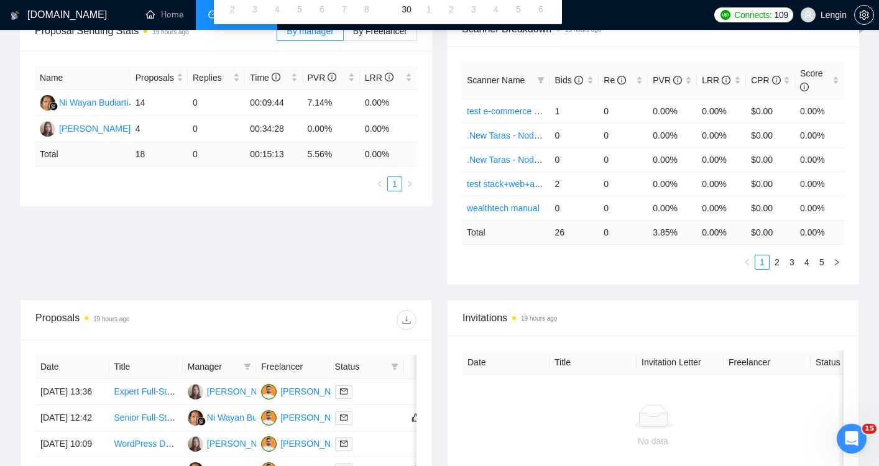
scroll to position [223, 0]
